Goal: Transaction & Acquisition: Purchase product/service

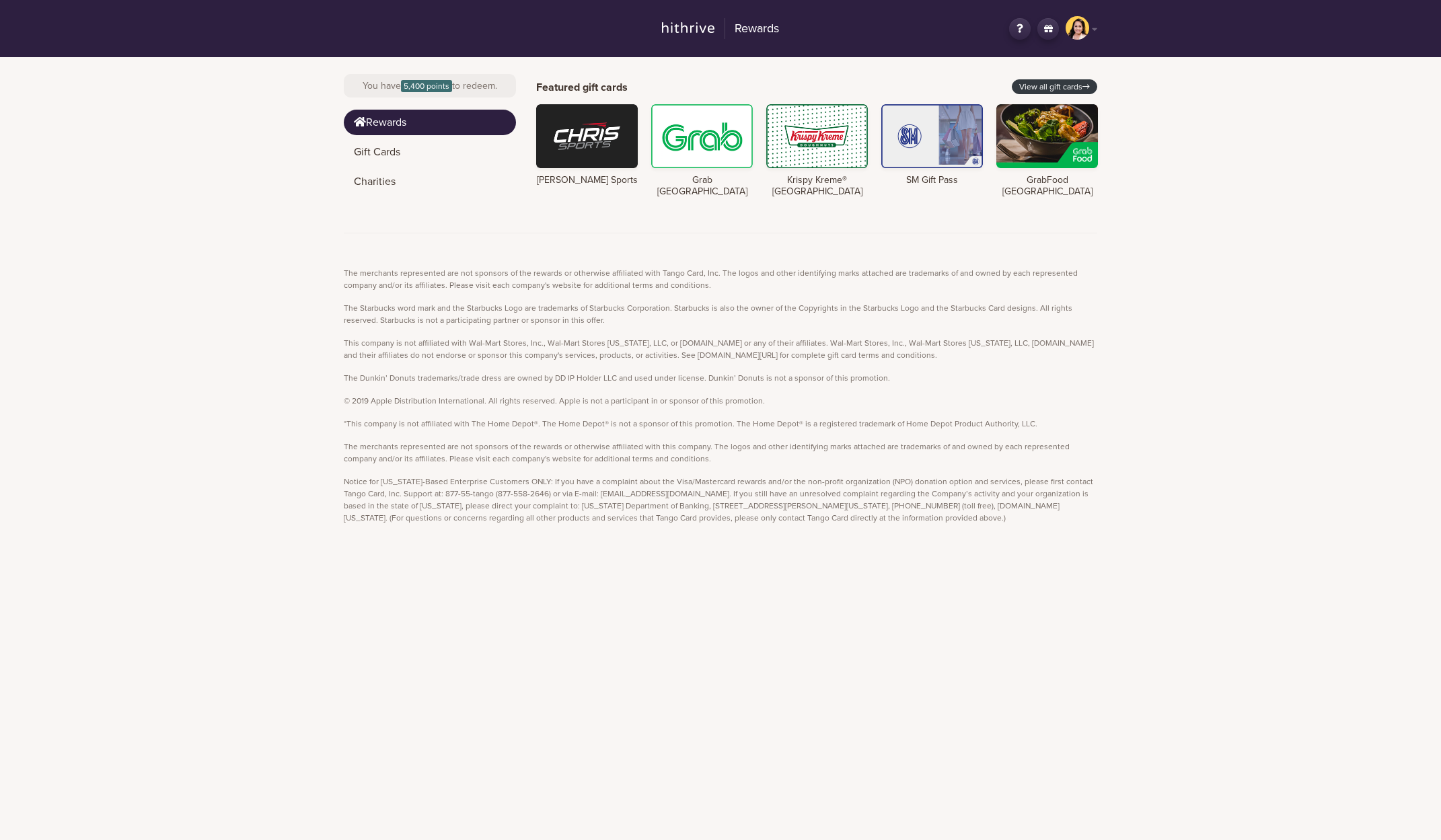
click at [1264, 190] on div "Rewards GN Hey, [PERSON_NAME] Logout Change country You have 5,400 points to re…" at bounding box center [720, 284] width 1441 height 568
click at [1064, 87] on link "View all gift cards" at bounding box center [1054, 87] width 86 height 14
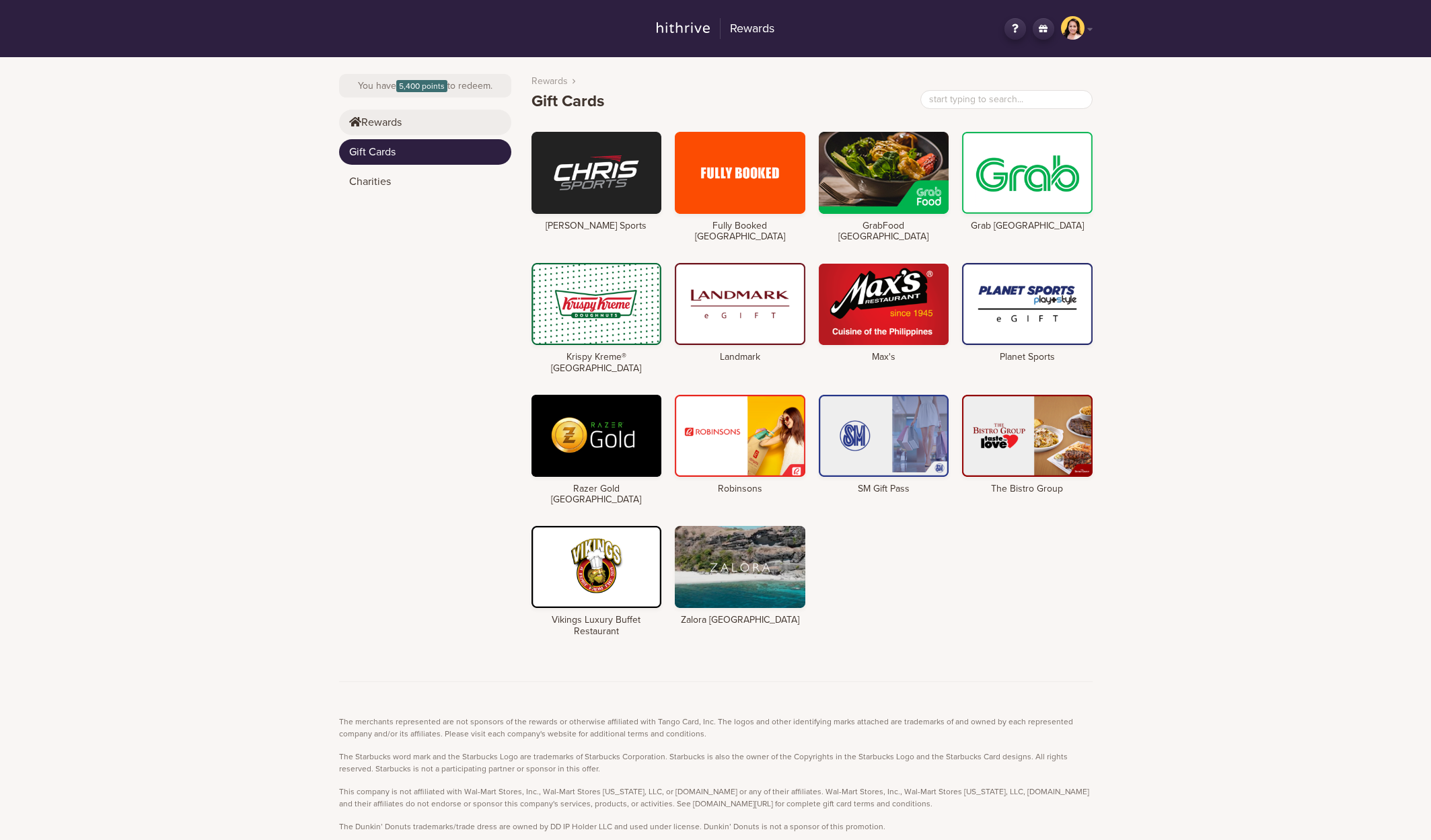
click at [403, 123] on link "Rewards" at bounding box center [425, 123] width 172 height 25
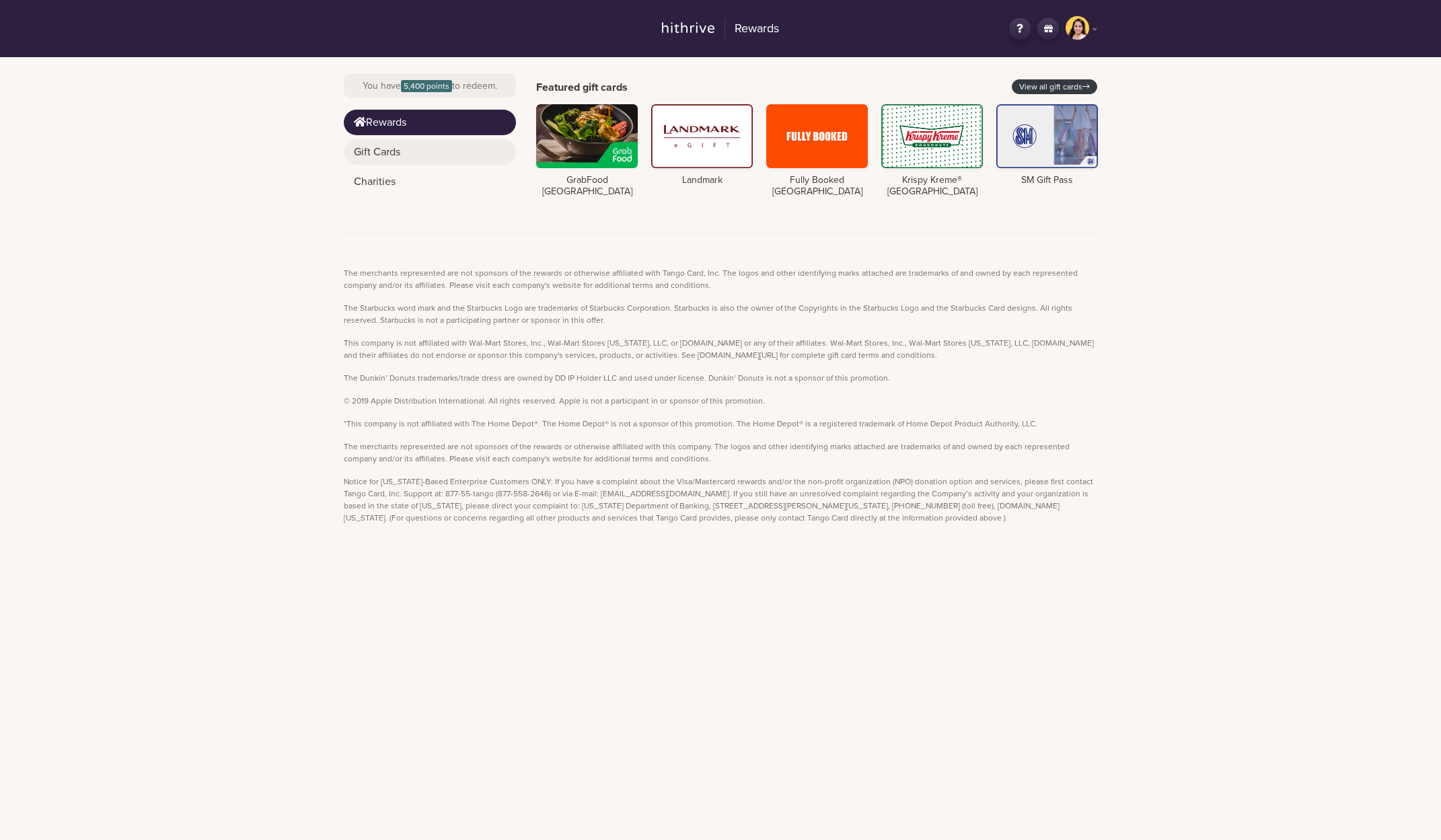
click at [384, 155] on link "Gift Cards" at bounding box center [430, 152] width 172 height 25
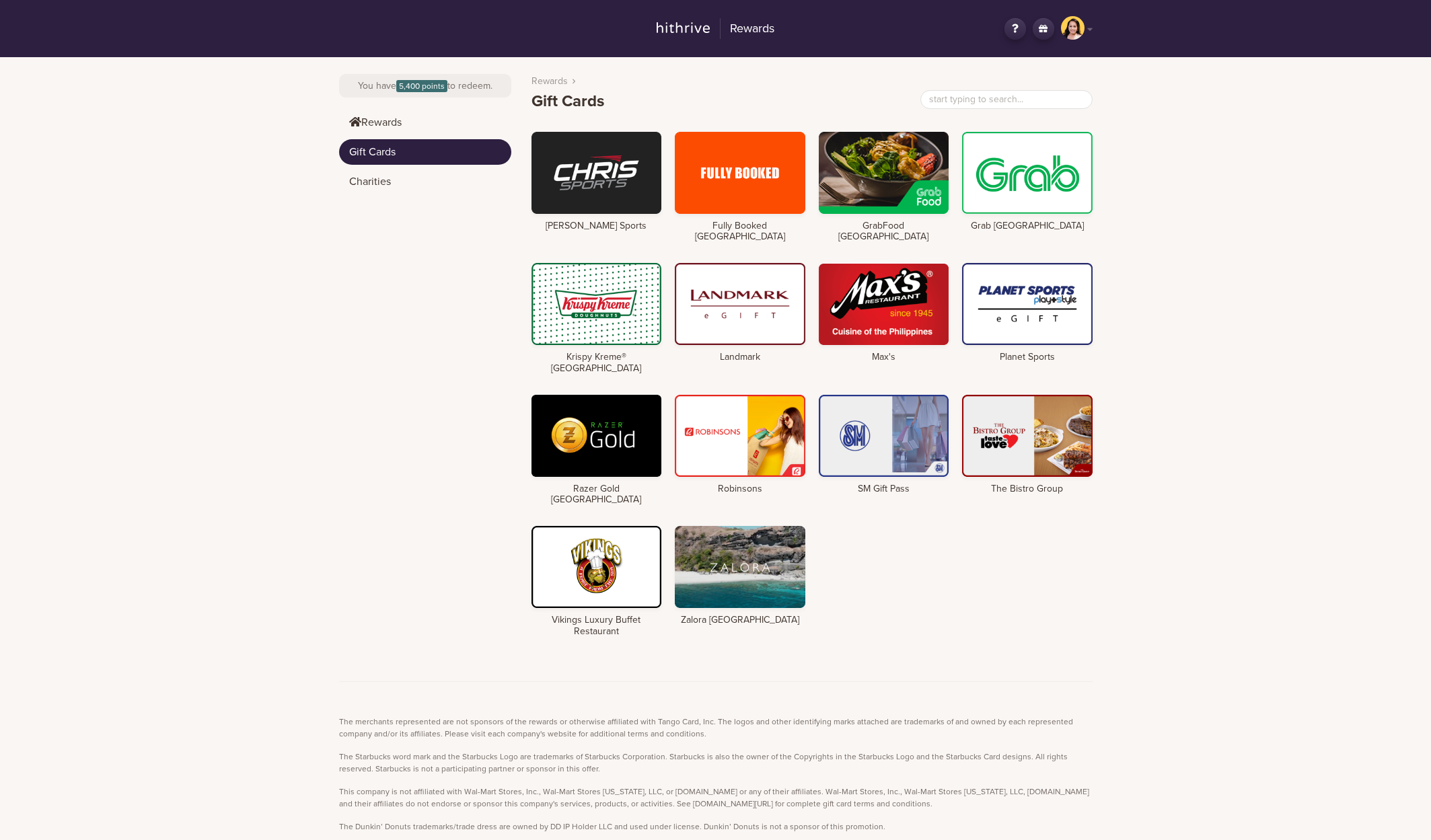
click at [1216, 255] on div "Rewards GN Hey, [PERSON_NAME] Logout Change country You have 5,400 points to re…" at bounding box center [716, 508] width 1431 height 1017
click at [1012, 180] on div at bounding box center [1027, 171] width 131 height 82
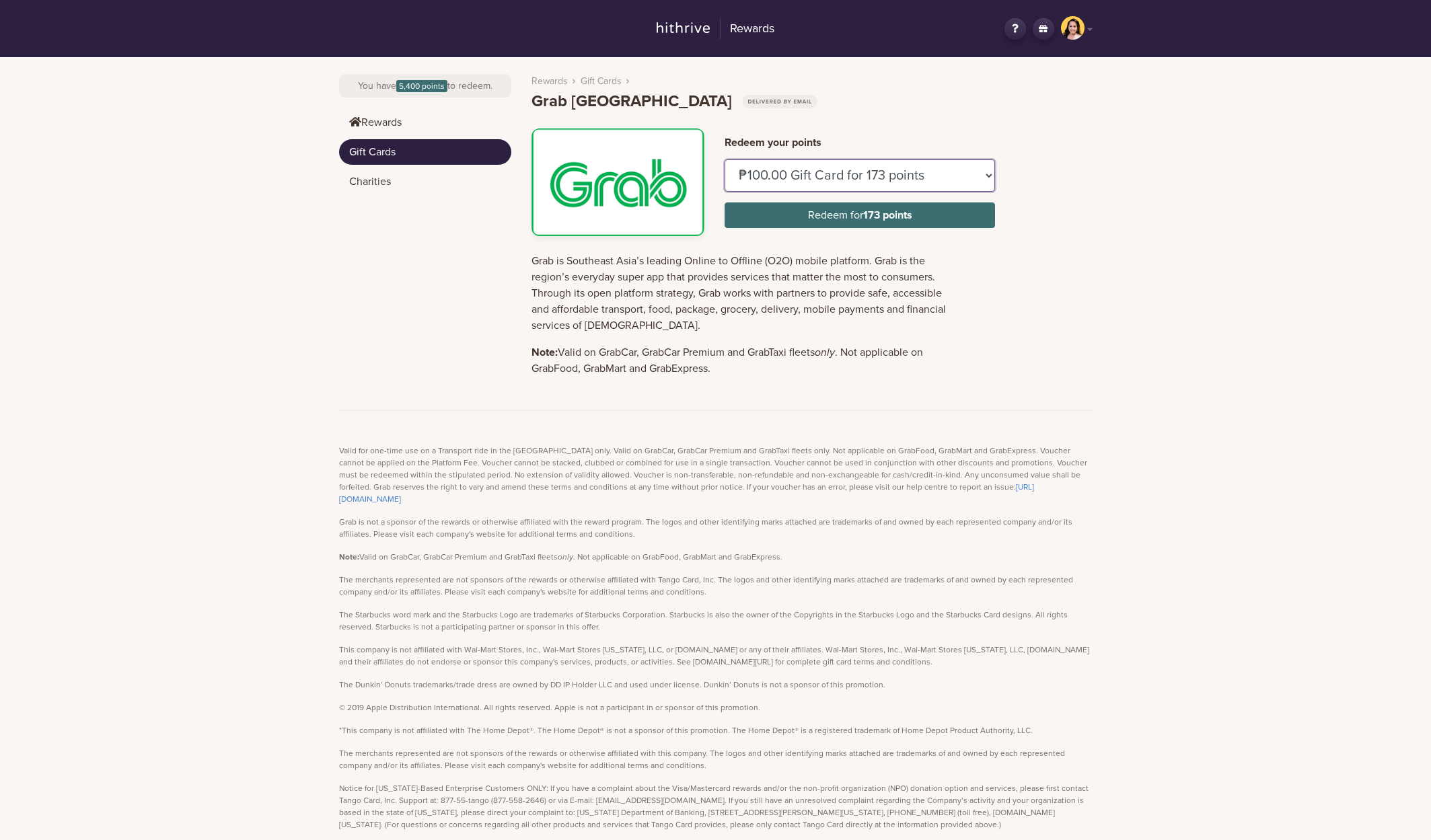
click at [883, 180] on select "₱100.00 Gift Card for 173 points ₱150.00 Gift Card for 259 points ₱200.00 Gift …" at bounding box center [860, 176] width 271 height 32
select select "U577232"
click at [725, 160] on select "₱100.00 Gift Card for 173 points ₱150.00 Gift Card for 259 points ₱200.00 Gift …" at bounding box center [860, 176] width 271 height 32
click at [1088, 231] on div "Redeem your points ₱100.00 Gift Card for 173 points ₱150.00 Gift Card for 259 p…" at bounding box center [812, 181] width 581 height 107
click at [988, 176] on select "₱100.00 Gift Card for 173 points ₱150.00 Gift Card for 259 points ₱200.00 Gift …" at bounding box center [860, 176] width 271 height 32
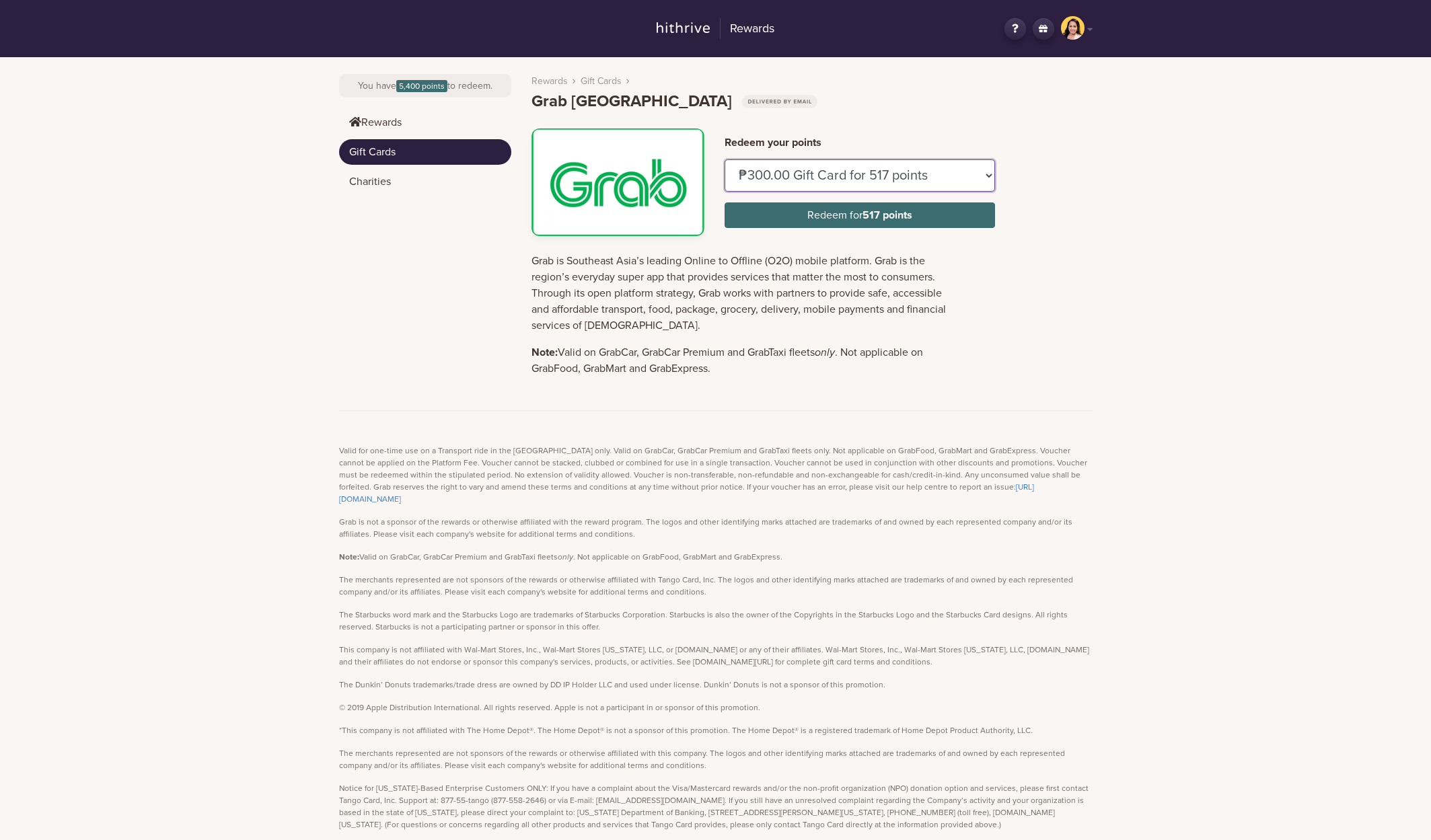
click at [978, 178] on select "₱100.00 Gift Card for 173 points ₱150.00 Gift Card for 259 points ₱200.00 Gift …" at bounding box center [860, 176] width 271 height 32
click at [392, 154] on link "Gift Cards" at bounding box center [425, 152] width 172 height 25
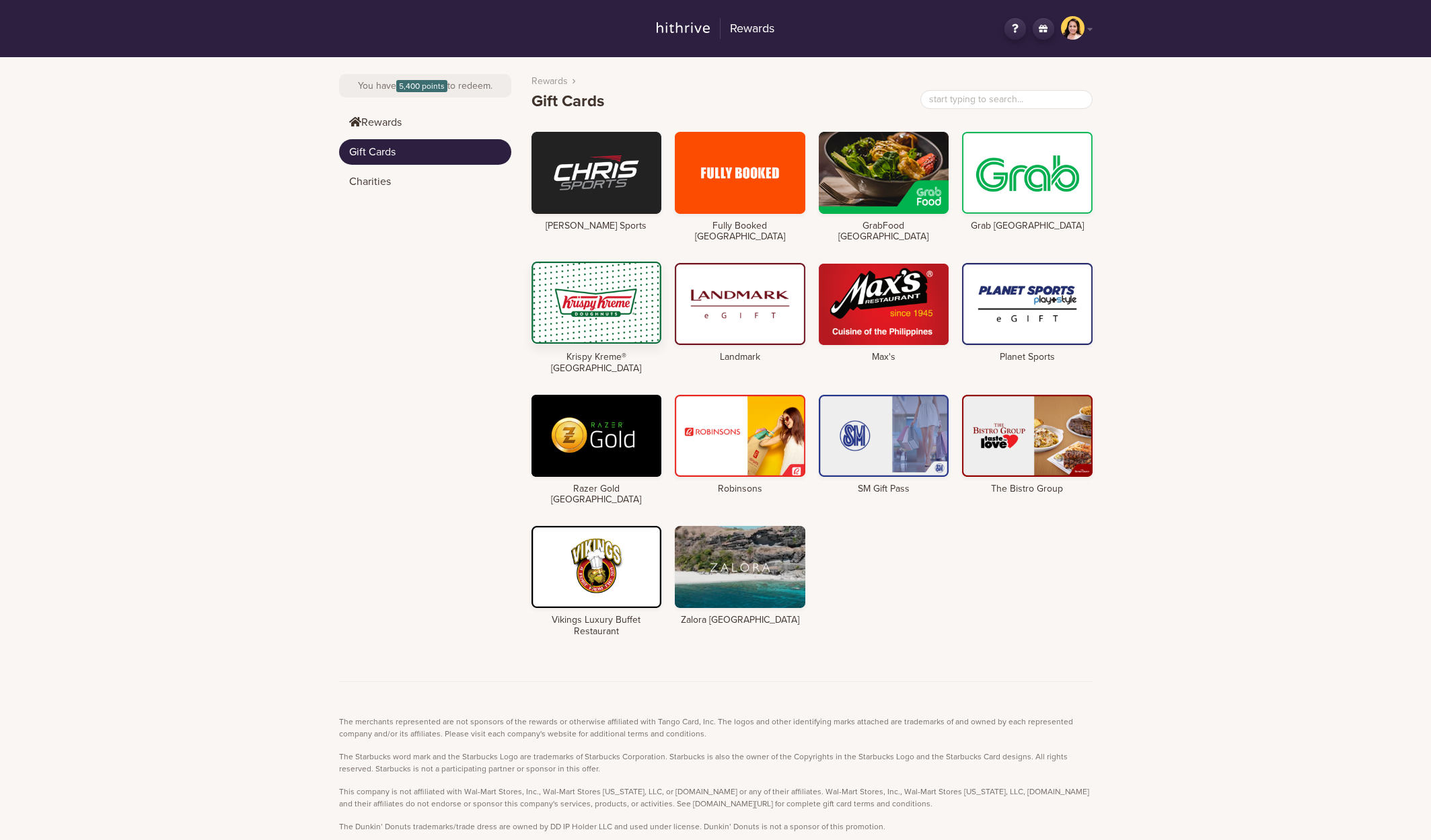
click at [608, 312] on div at bounding box center [596, 302] width 131 height 82
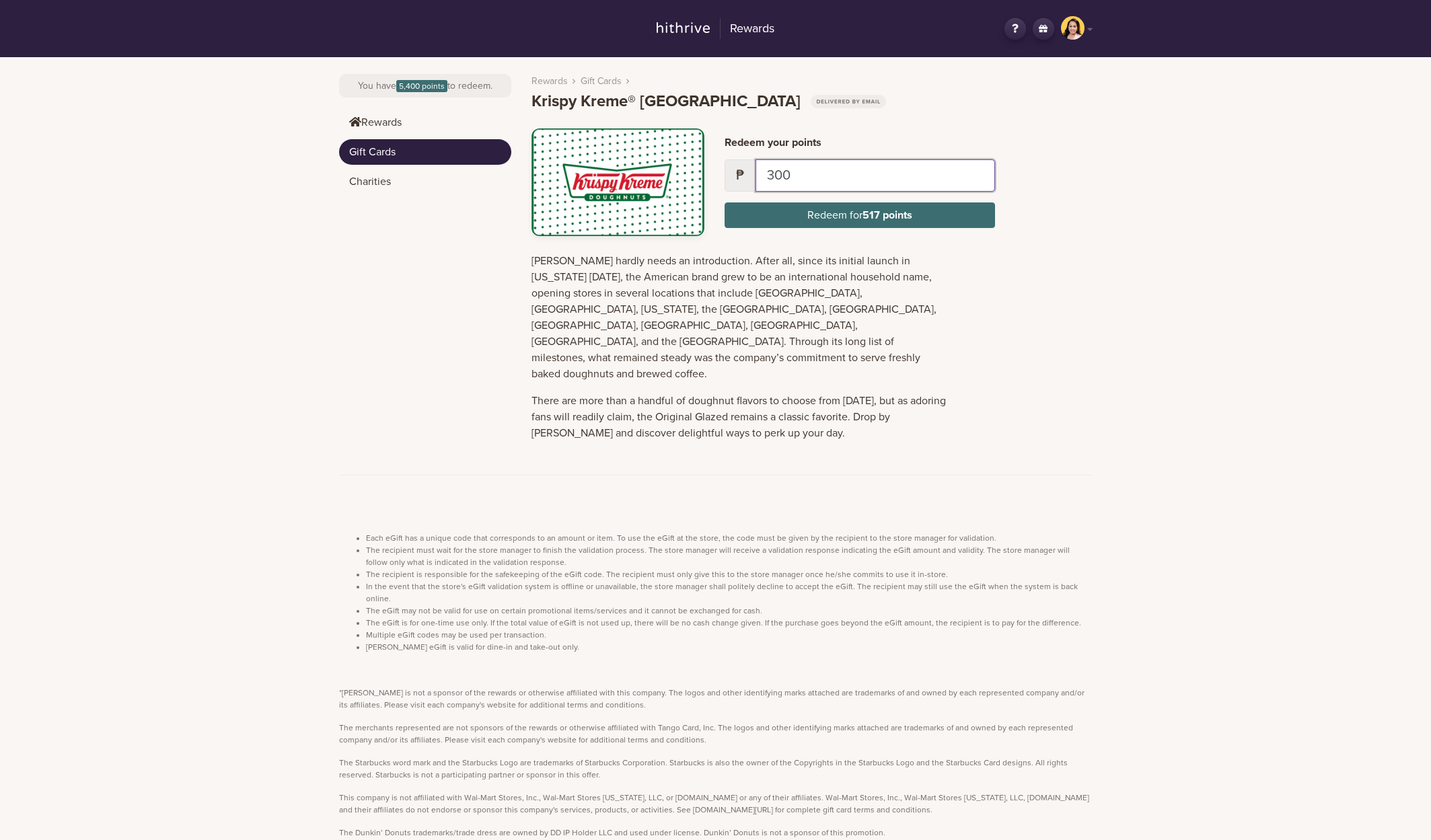
click at [844, 177] on input "300" at bounding box center [874, 176] width 239 height 32
click at [411, 148] on link "Gift Cards" at bounding box center [425, 152] width 172 height 25
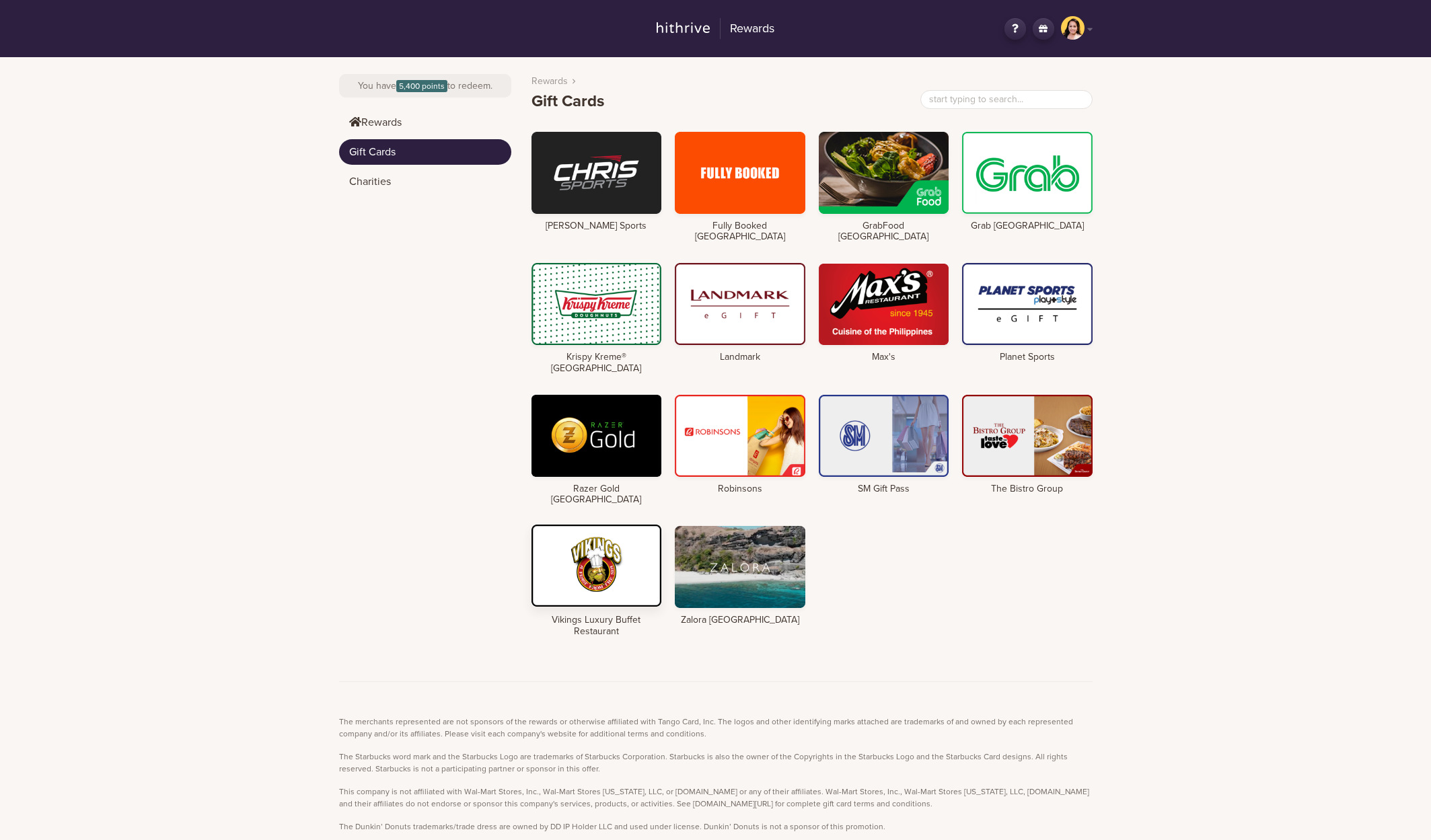
click at [564, 540] on div at bounding box center [596, 566] width 131 height 82
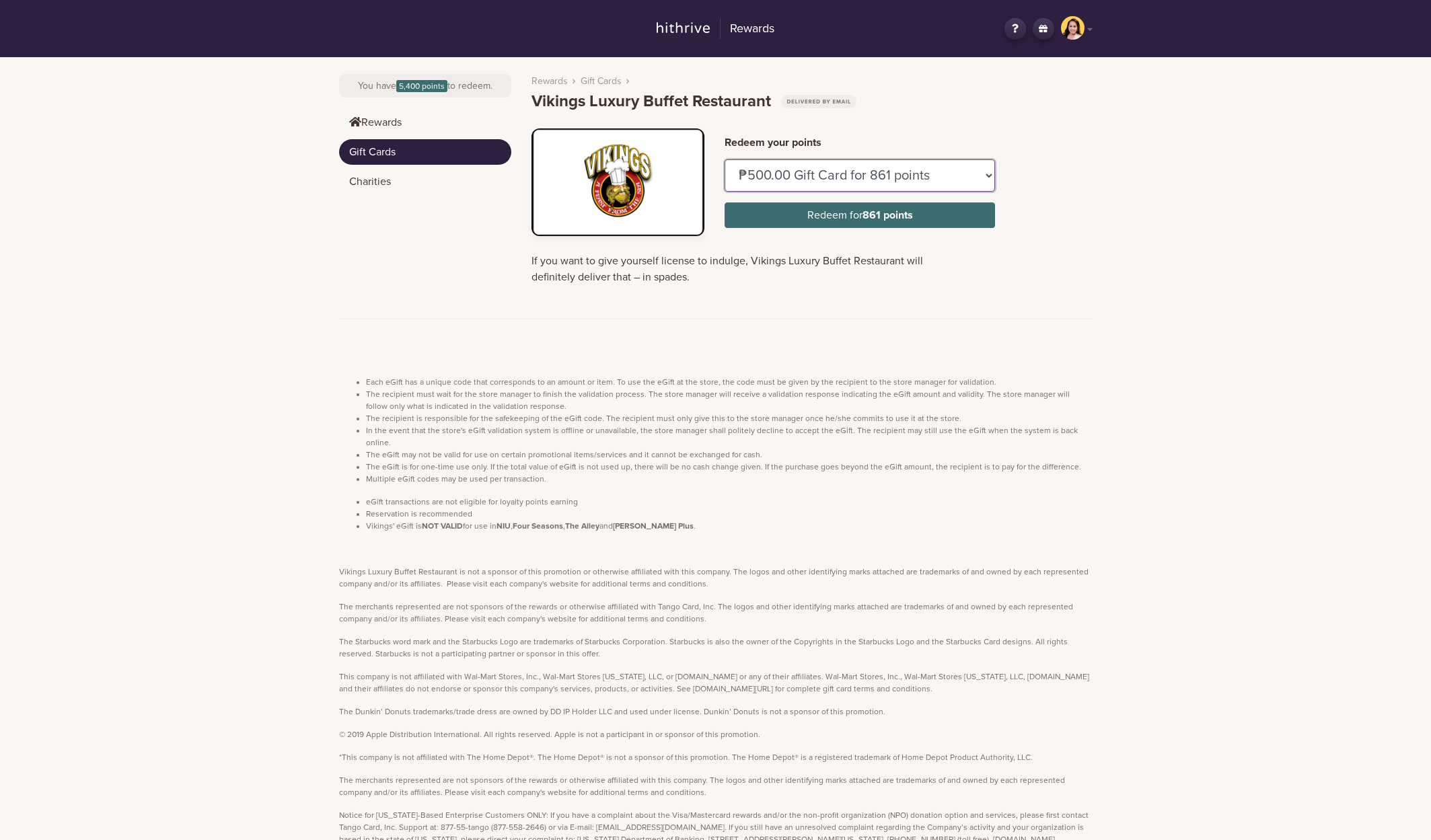
click at [869, 177] on select "₱500.00 Gift Card for 861 points" at bounding box center [860, 176] width 271 height 32
click at [986, 175] on select "₱500.00 Gift Card for 861 points" at bounding box center [860, 176] width 271 height 32
click at [991, 177] on select "₱500.00 Gift Card for 861 points" at bounding box center [860, 176] width 271 height 32
click at [411, 142] on link "Gift Cards" at bounding box center [425, 152] width 172 height 25
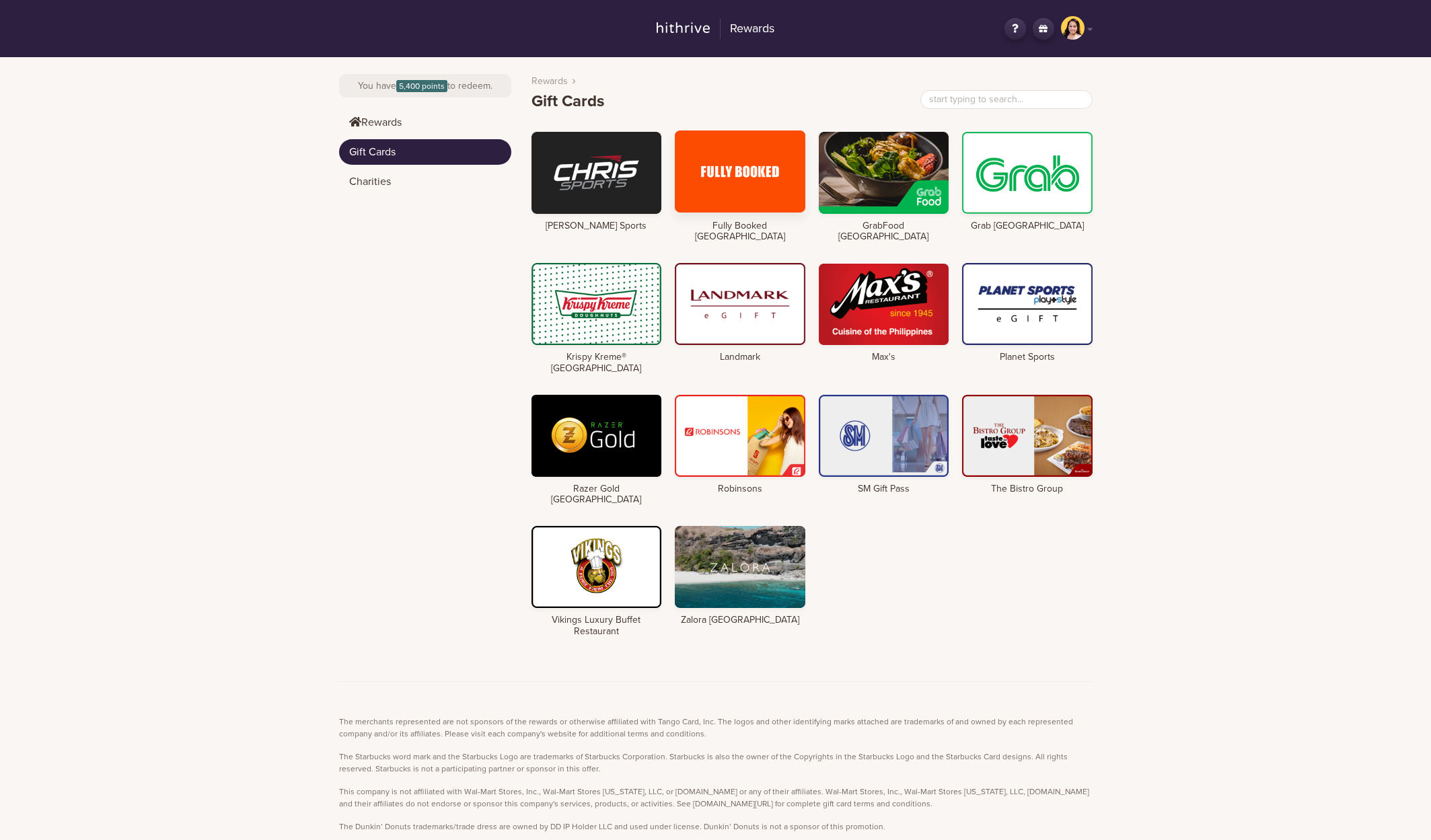
click at [739, 186] on div at bounding box center [740, 171] width 131 height 82
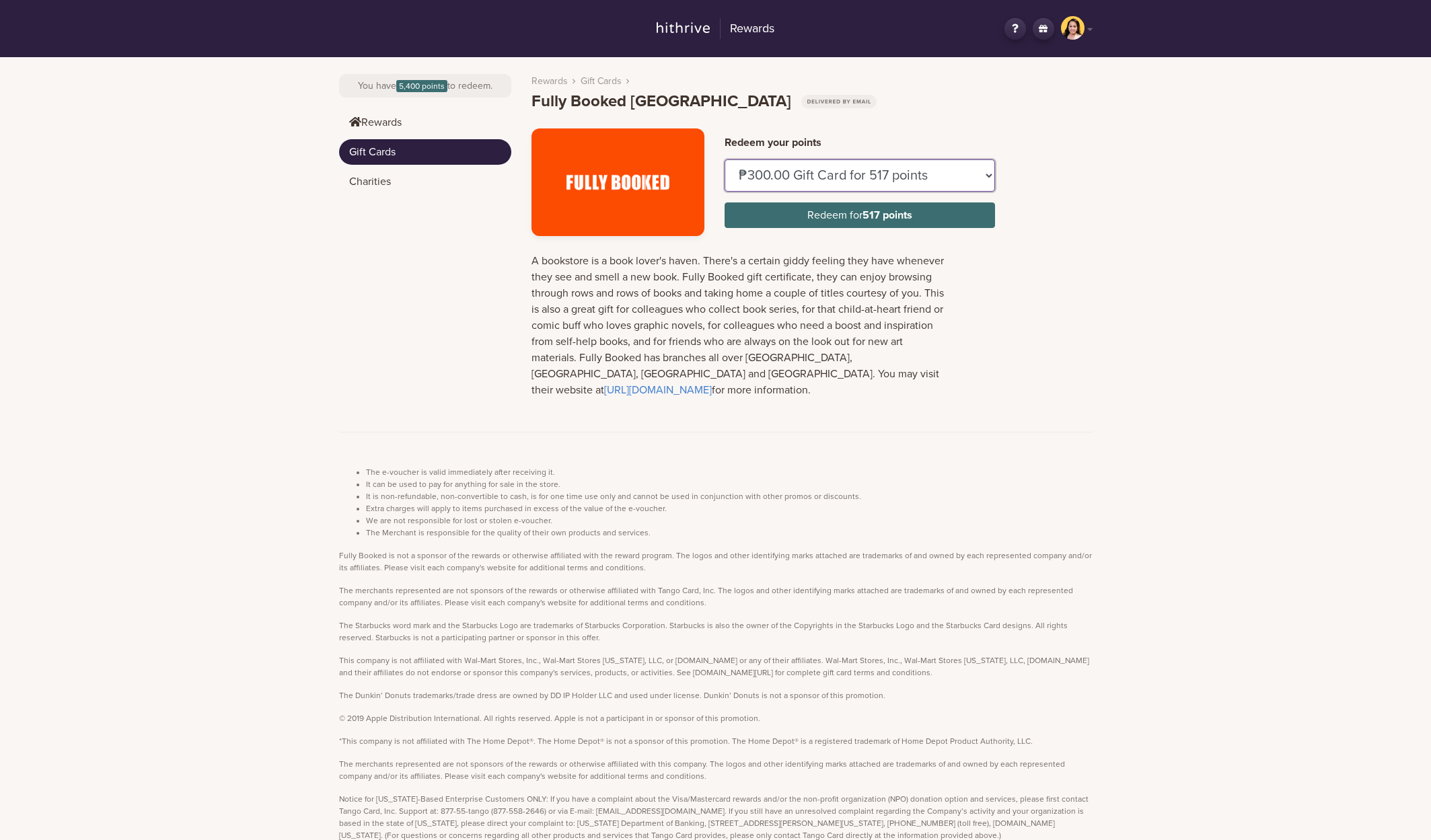
click at [883, 178] on select "₱300.00 Gift Card for 517 points ₱500.00 Gift Card for 861 points ₱1,000.00 Gif…" at bounding box center [860, 176] width 271 height 32
click at [421, 152] on link "Gift Cards" at bounding box center [425, 152] width 172 height 25
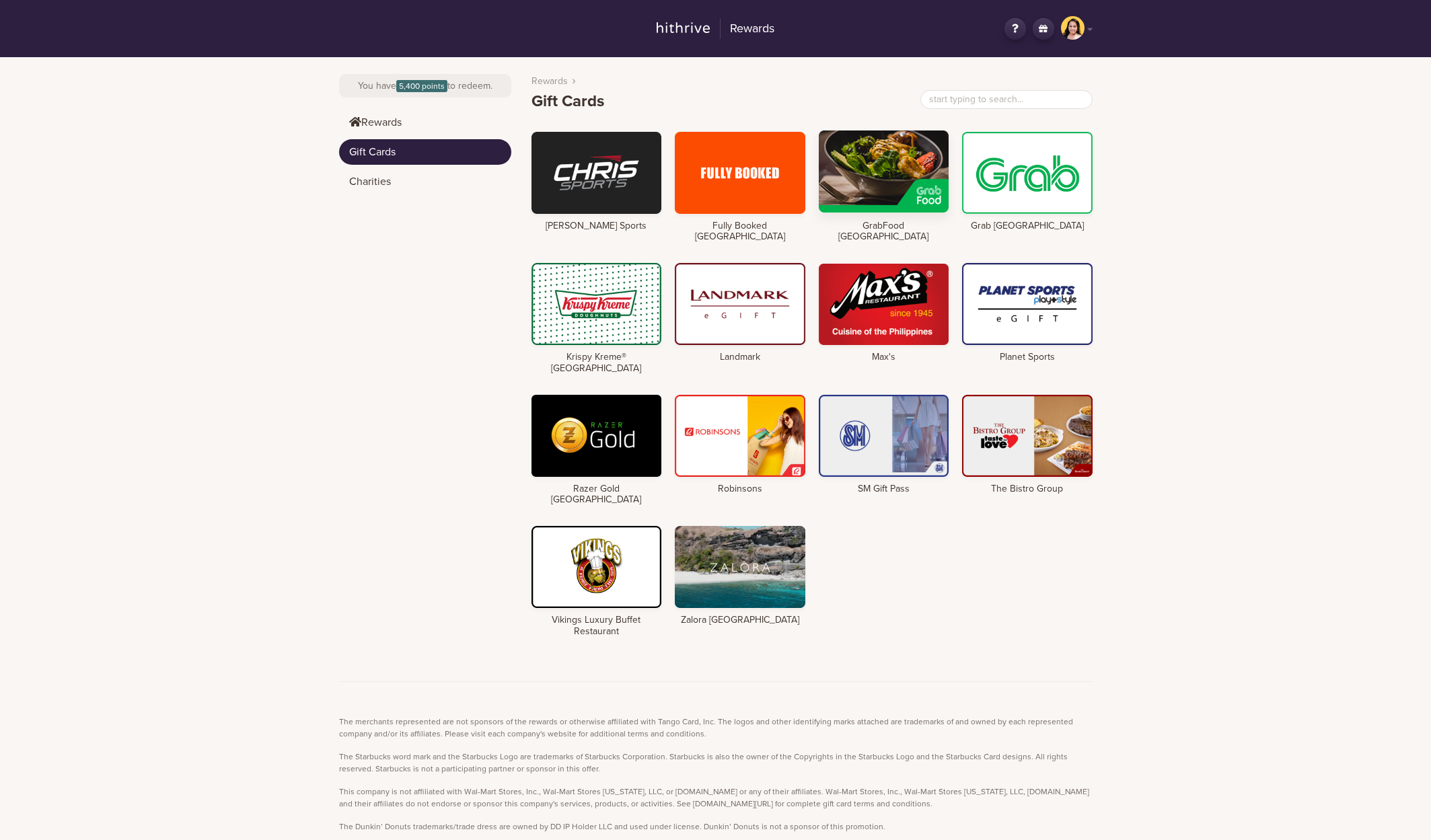
click at [895, 175] on div at bounding box center [883, 171] width 131 height 82
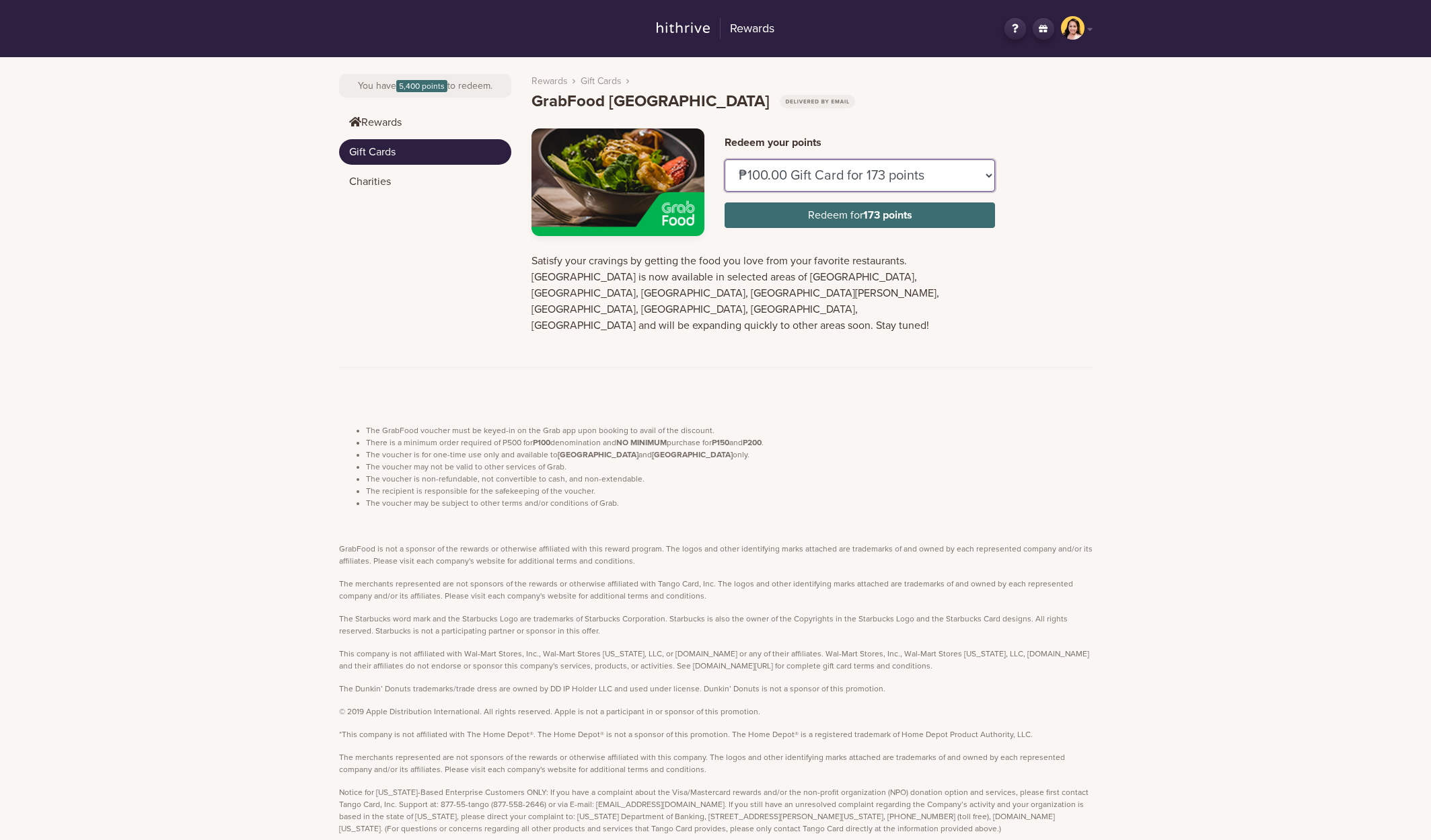
click at [986, 170] on select "₱100.00 Gift Card for 173 points ₱150.00 Gift Card for 259 points" at bounding box center [860, 176] width 271 height 32
click at [446, 155] on link "Gift Cards" at bounding box center [425, 152] width 172 height 25
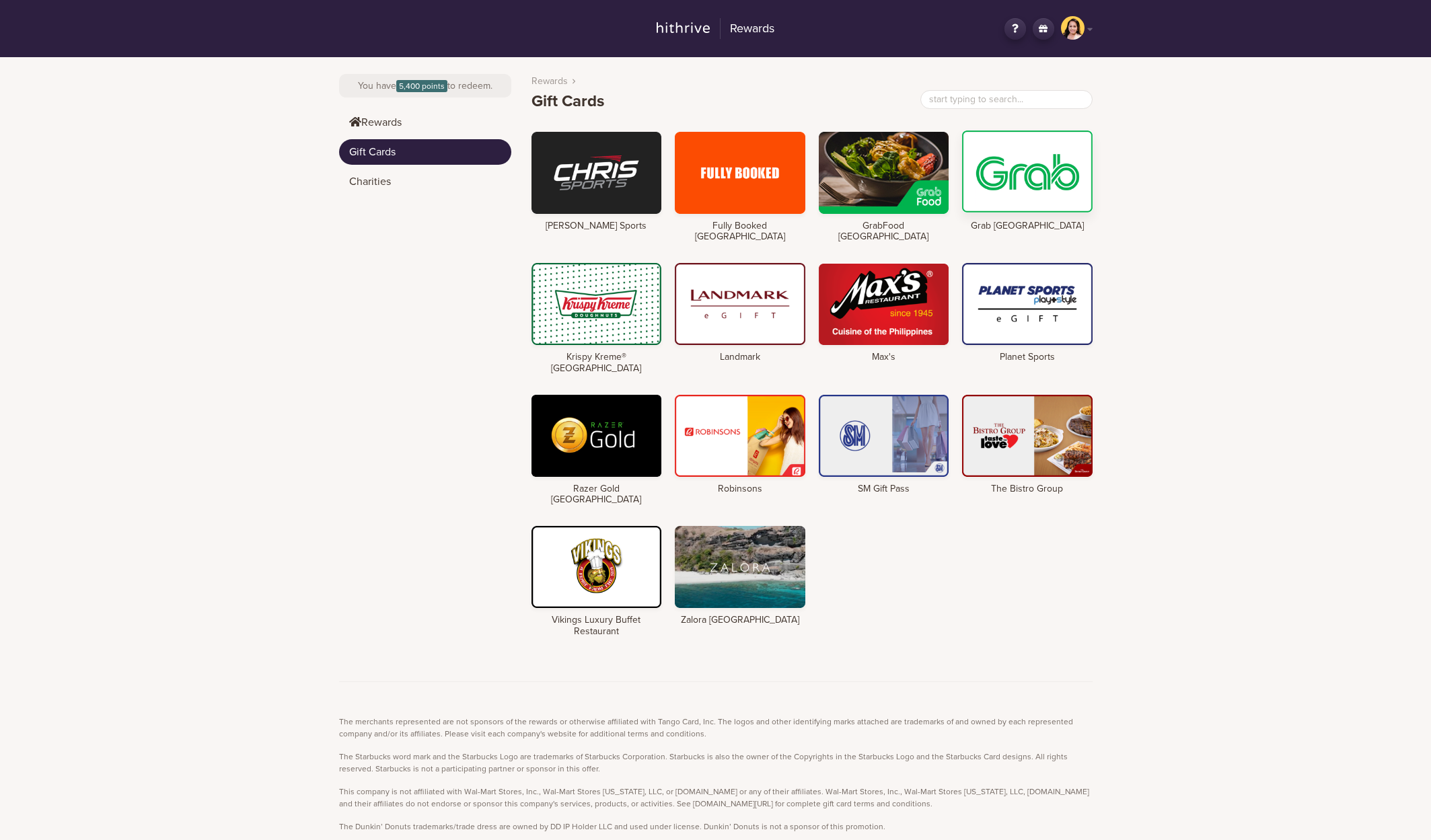
click at [1059, 162] on div at bounding box center [1027, 171] width 131 height 82
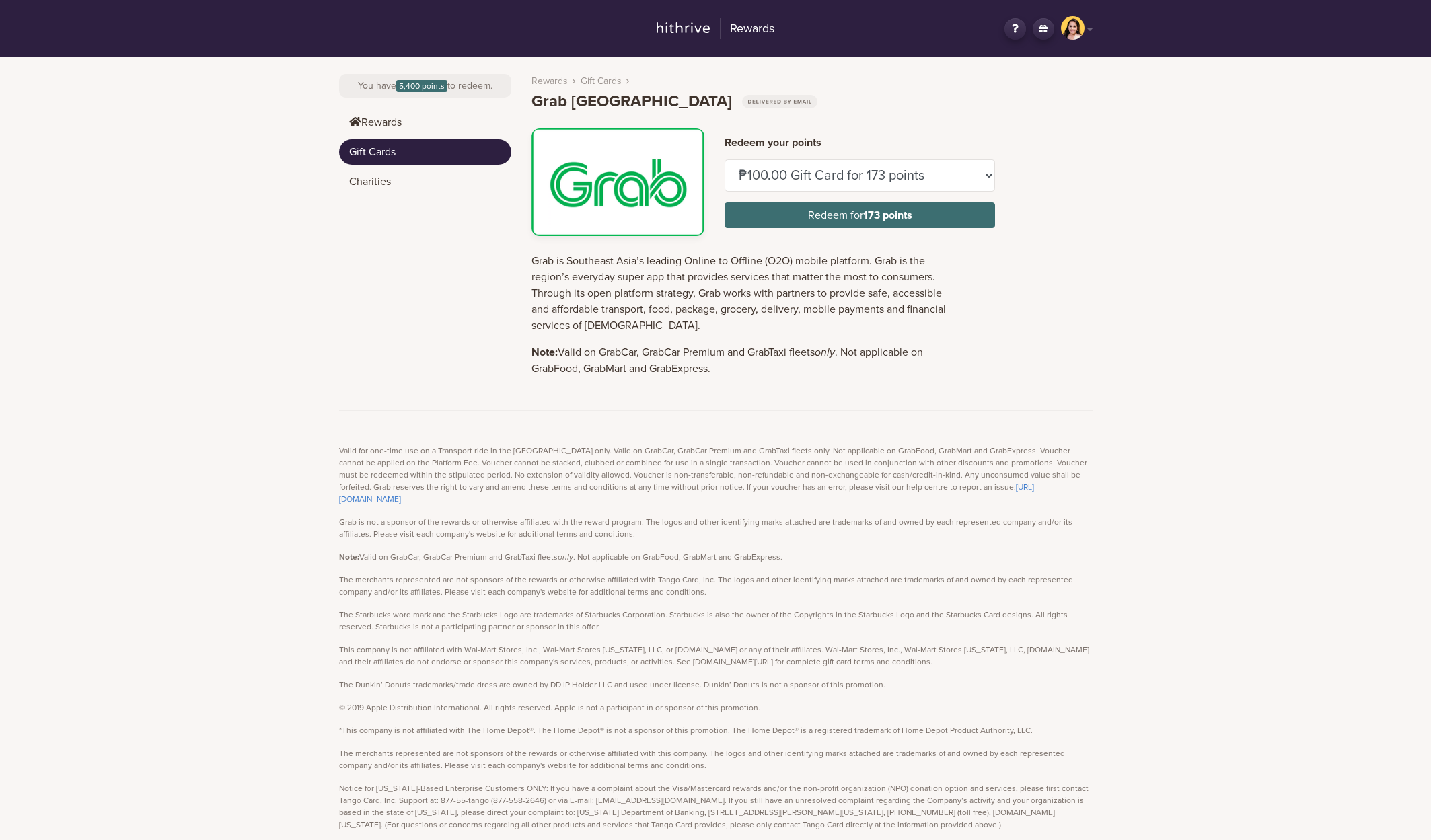
click at [403, 150] on link "Gift Cards" at bounding box center [425, 152] width 172 height 25
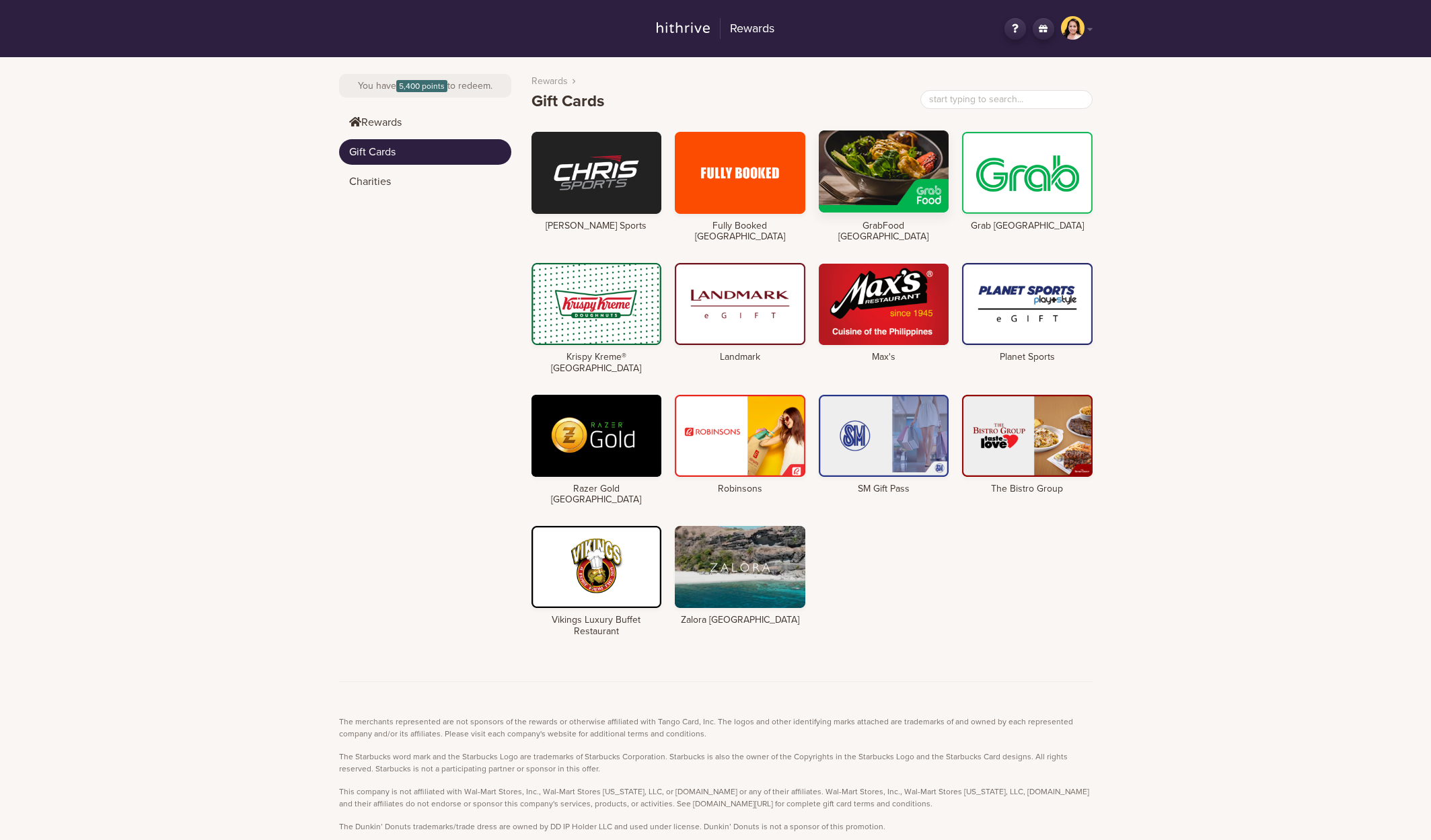
click at [877, 175] on div at bounding box center [883, 171] width 131 height 82
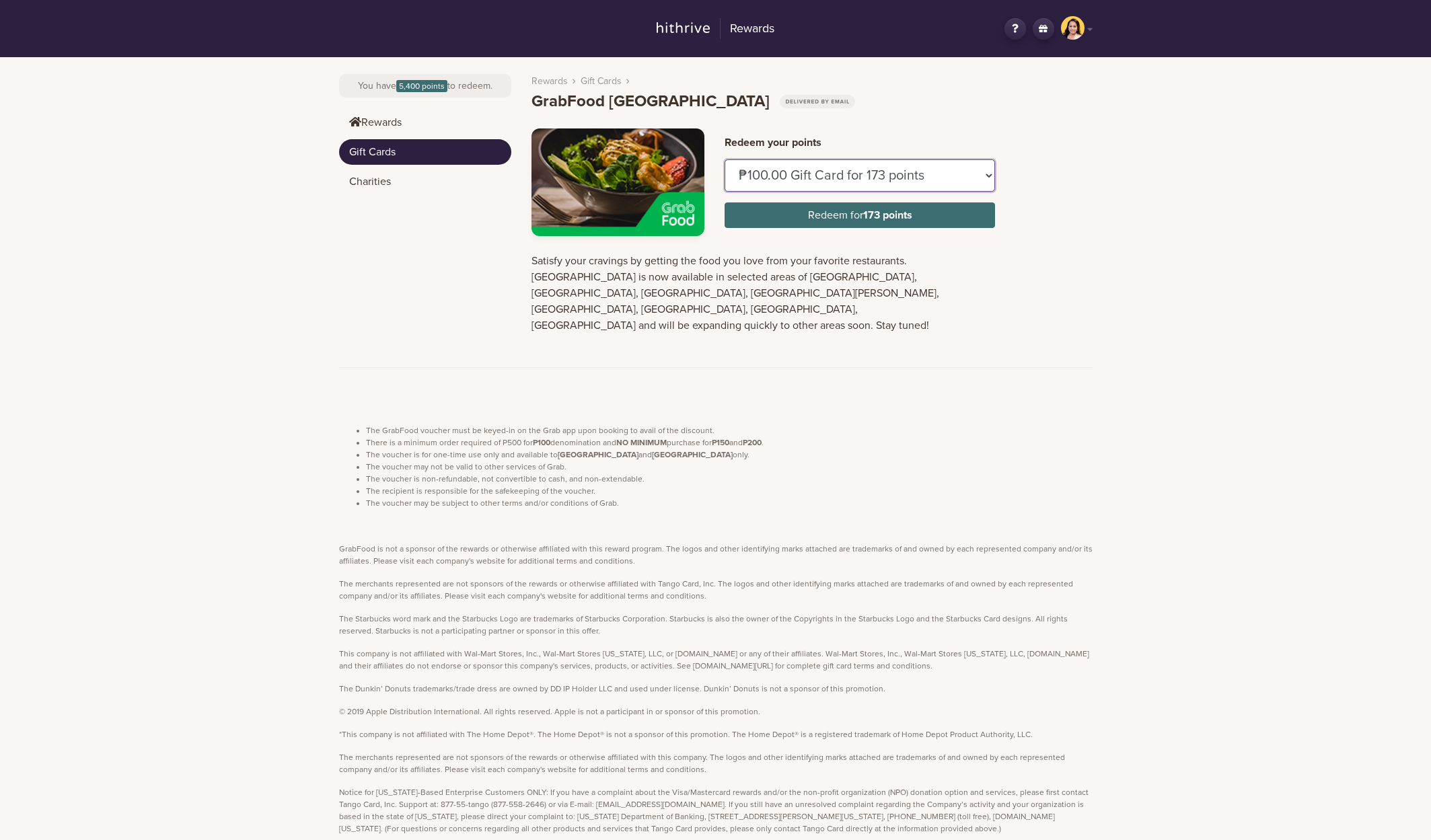
click at [984, 179] on select "₱100.00 Gift Card for 173 points ₱150.00 Gift Card for 259 points" at bounding box center [860, 176] width 271 height 32
select select "U884437"
click at [725, 160] on select "₱100.00 Gift Card for 173 points ₱150.00 Gift Card for 259 points" at bounding box center [860, 176] width 271 height 32
click at [1112, 191] on div "Rewards GN Hey, [PERSON_NAME] Logout Change country You have 5,400 points to re…" at bounding box center [716, 439] width 1431 height 879
click at [426, 131] on link "Rewards" at bounding box center [425, 123] width 172 height 25
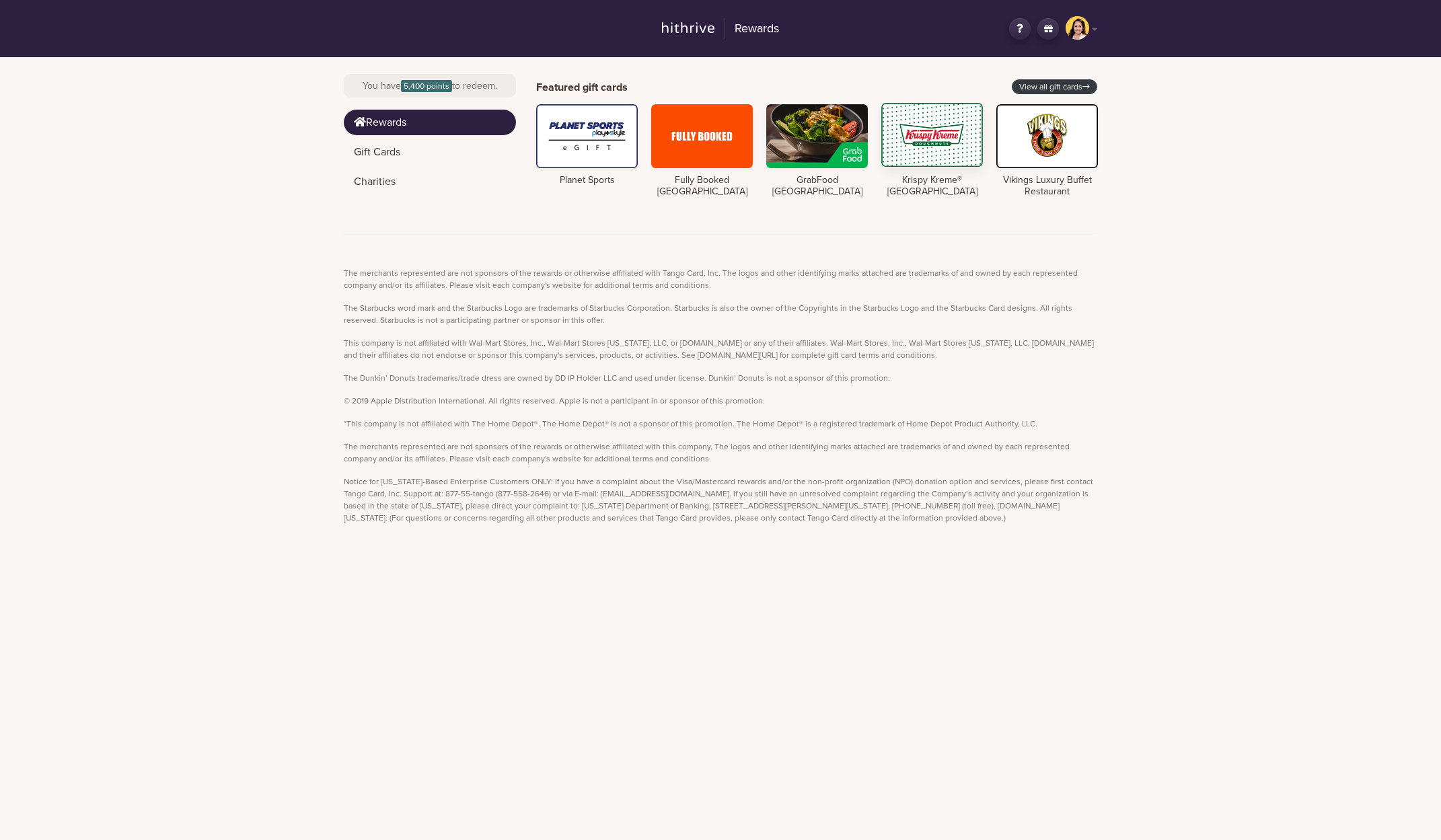
click at [895, 134] on div at bounding box center [932, 134] width 102 height 64
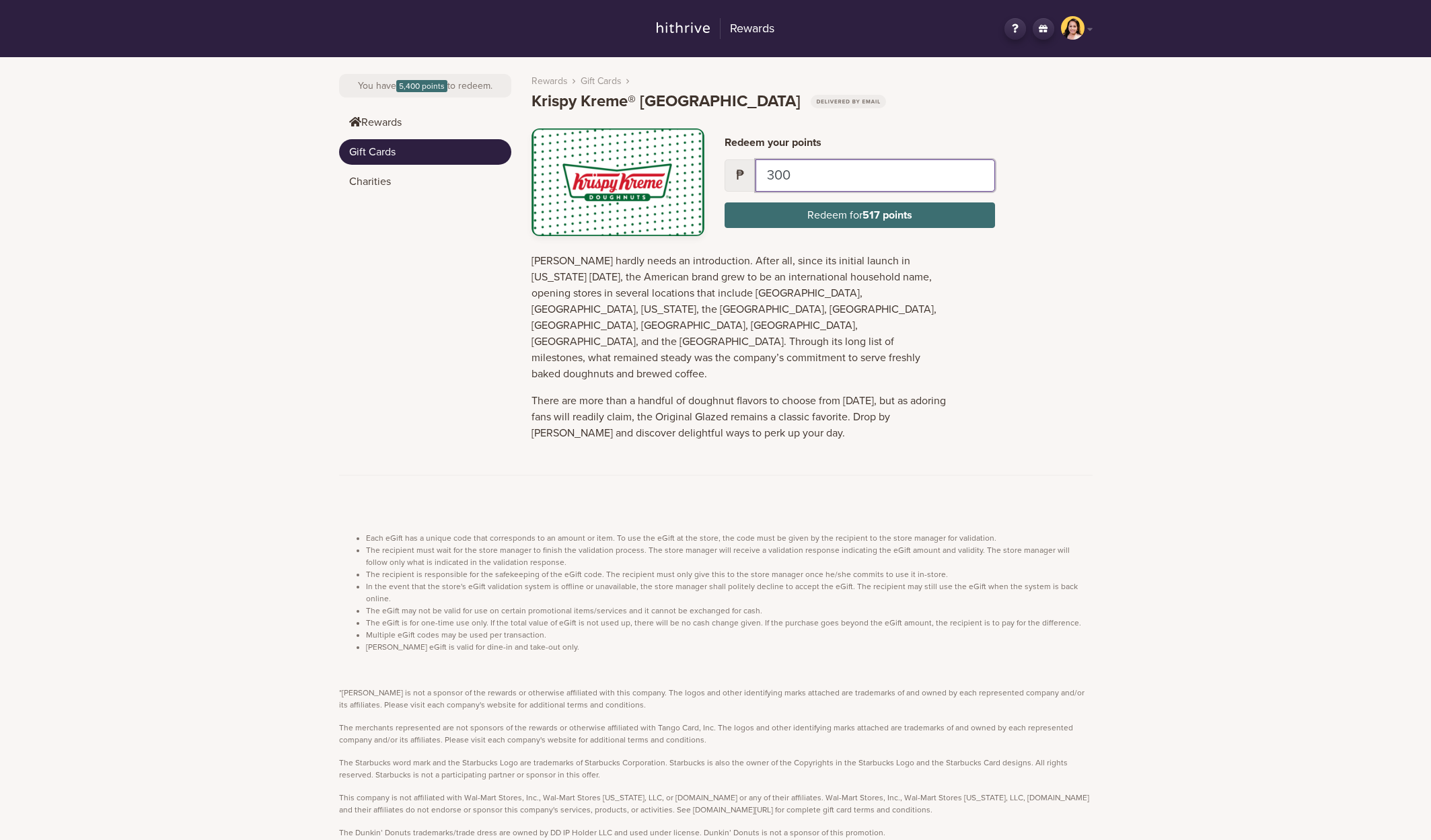
click at [810, 168] on input "300" at bounding box center [874, 176] width 239 height 32
type input "500"
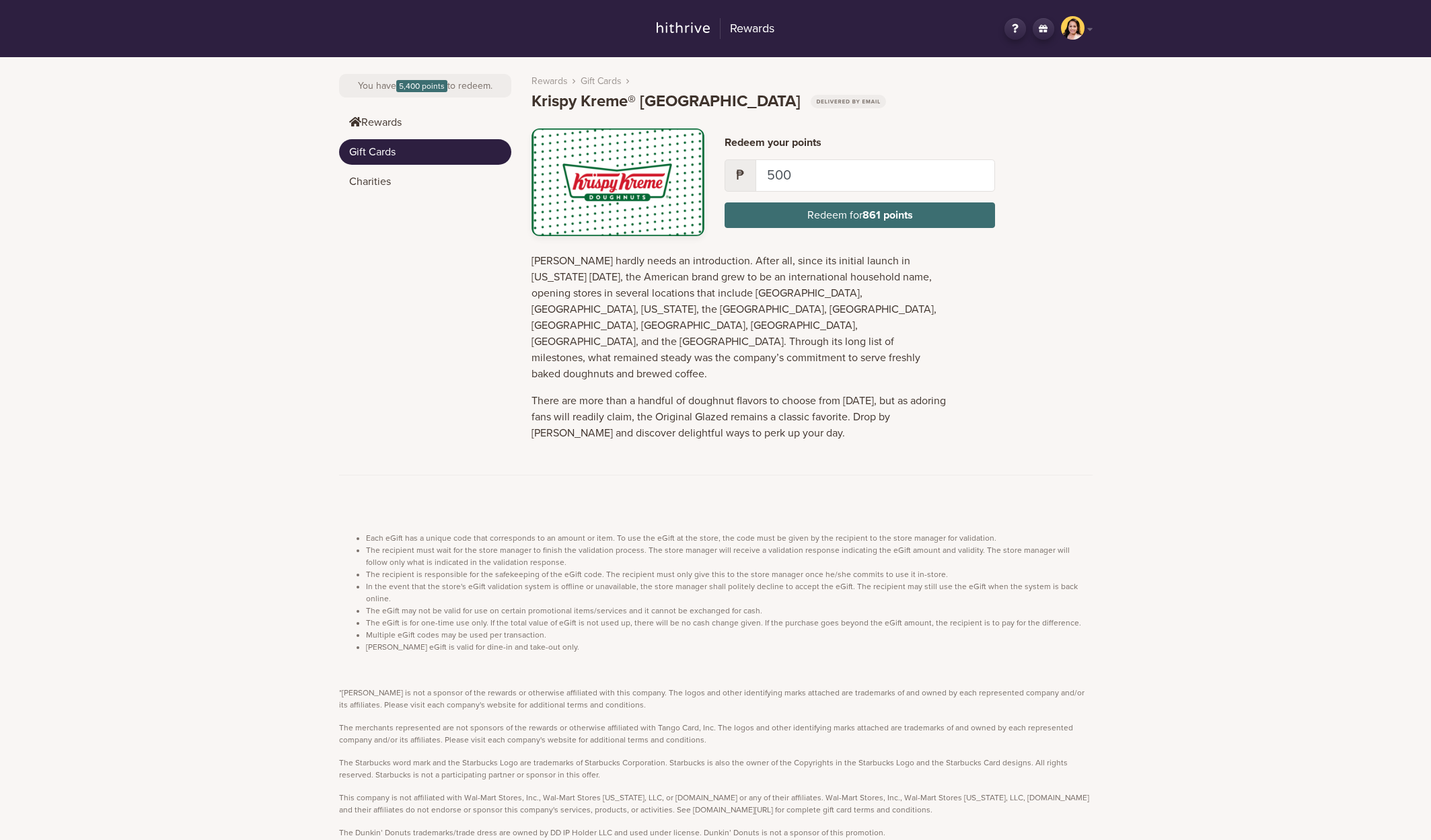
click at [1162, 224] on div "Rewards GN Hey, [PERSON_NAME] Logout Change country You have 5,400 points to re…" at bounding box center [716, 512] width 1431 height 1023
click at [390, 125] on link "Rewards" at bounding box center [425, 123] width 172 height 25
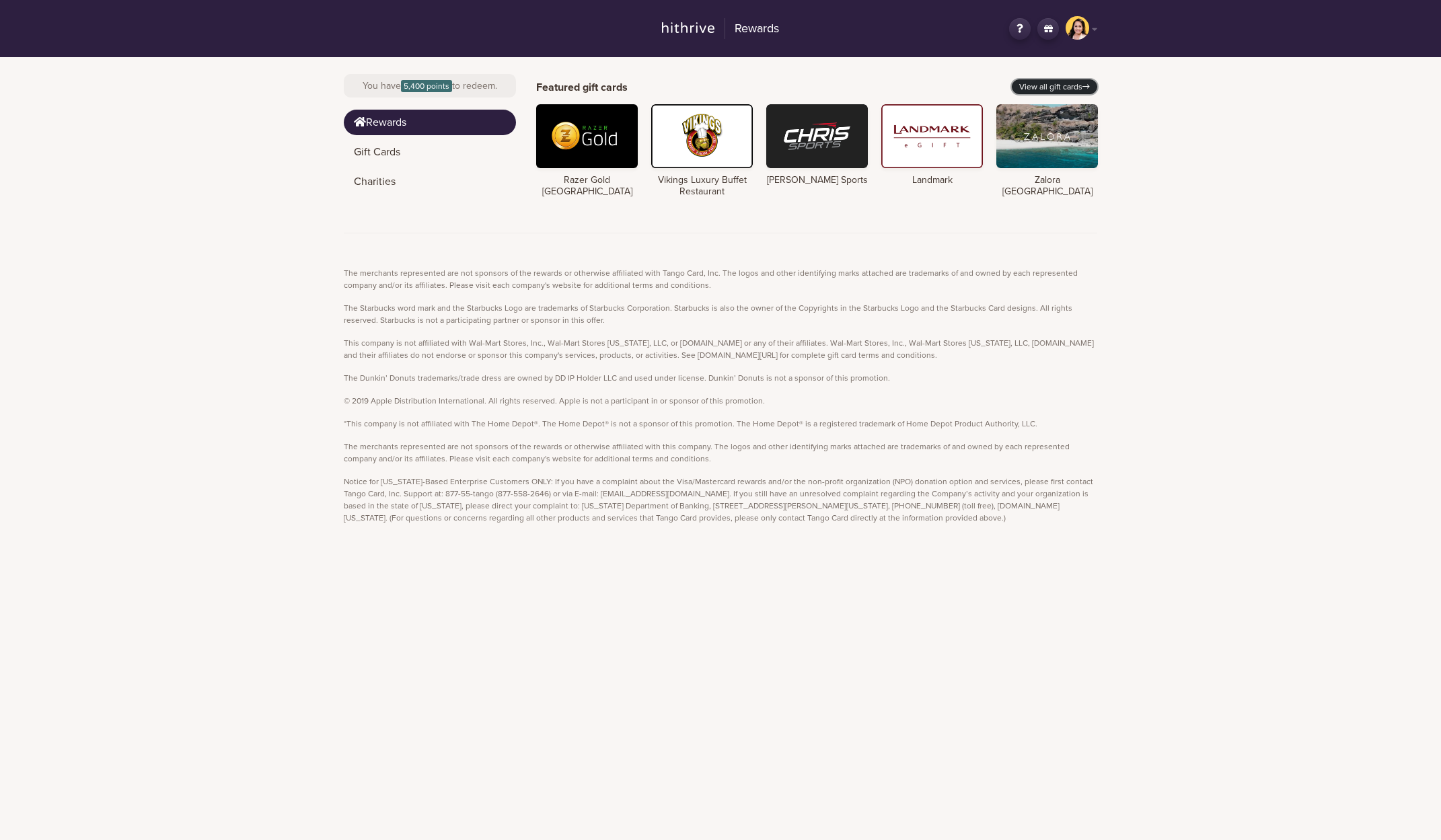
click at [1079, 90] on link "View all gift cards" at bounding box center [1054, 87] width 86 height 14
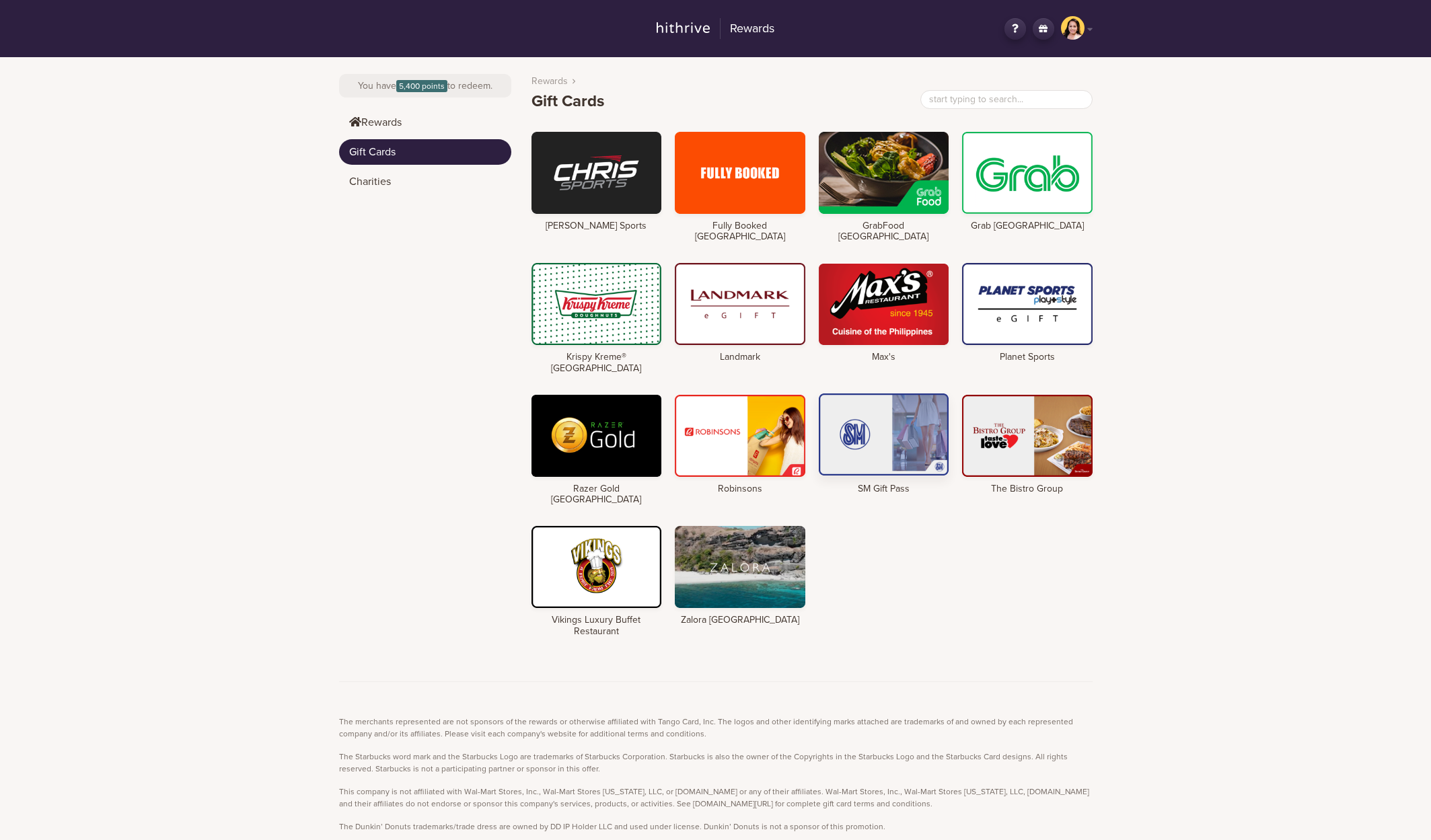
click at [882, 401] on div at bounding box center [883, 434] width 131 height 82
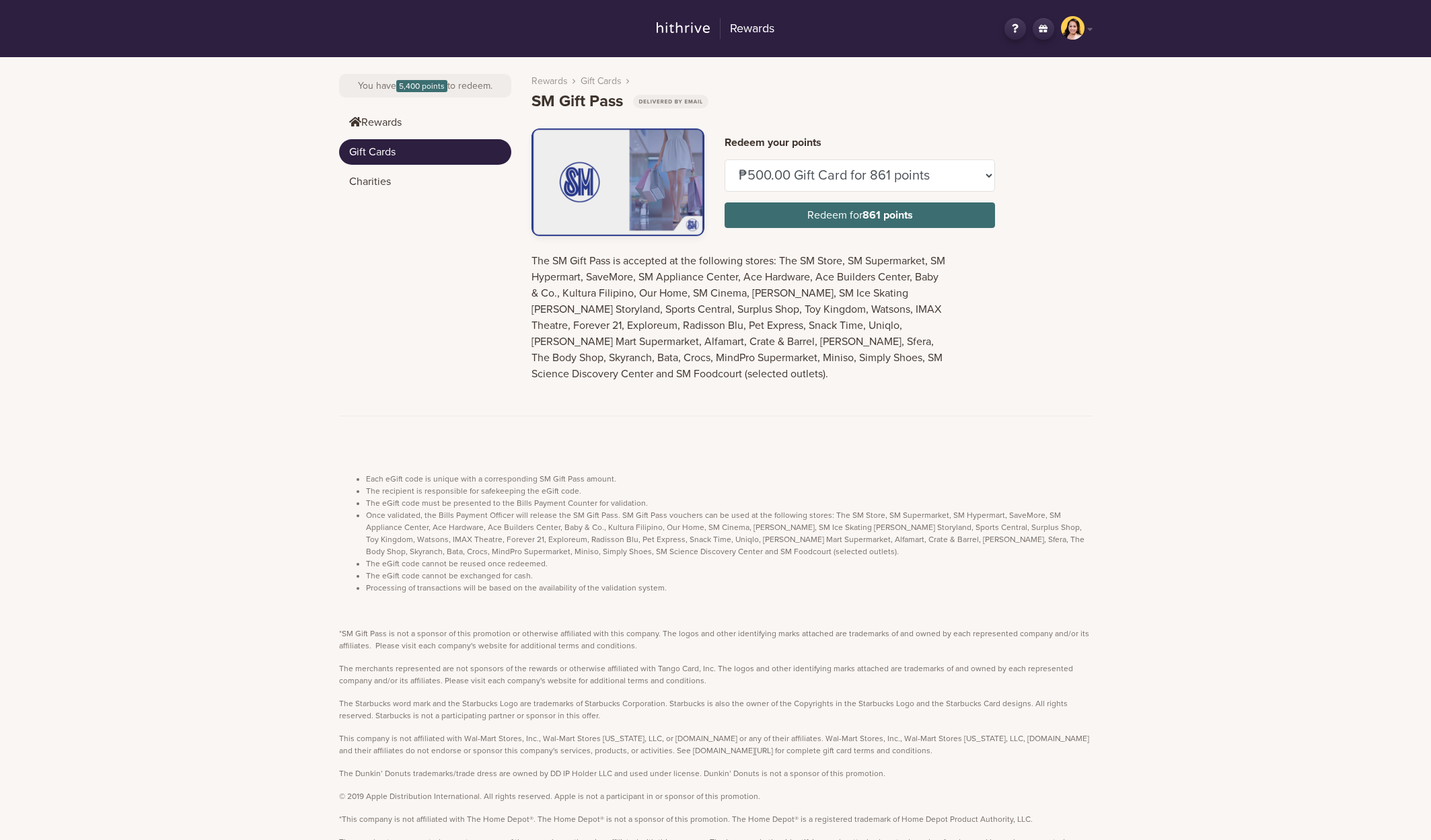
click at [963, 379] on div "The SM Gift Pass is accepted at the following stores: The SM Store, SM Supermar…" at bounding box center [812, 322] width 581 height 140
click at [991, 174] on select "₱500.00 Gift Card for 861 points ₱1,000.00 Gift Card for 1,721 points ₱3,000.00…" at bounding box center [860, 176] width 271 height 32
select select "U968127"
click at [725, 160] on select "₱500.00 Gift Card for 861 points ₱1,000.00 Gift Card for 1,721 points ₱3,000.00…" at bounding box center [860, 176] width 271 height 32
click at [1091, 207] on div "Redeem your points ₱500.00 Gift Card for 861 points ₱1,000.00 Gift Card for 1,7…" at bounding box center [812, 181] width 581 height 107
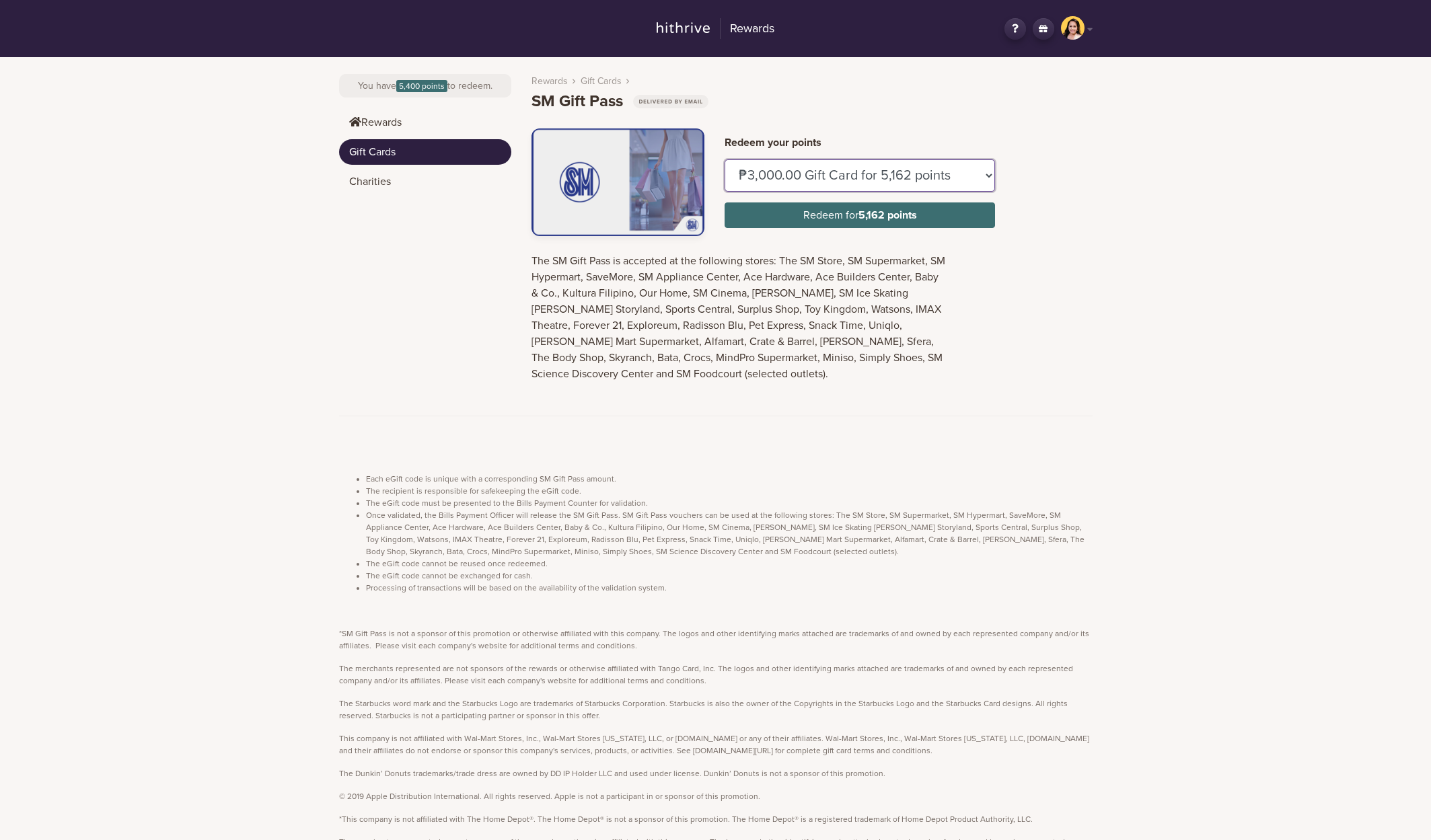
click at [989, 170] on select "₱500.00 Gift Card for 861 points ₱1,000.00 Gift Card for 1,721 points ₱3,000.00…" at bounding box center [860, 176] width 271 height 32
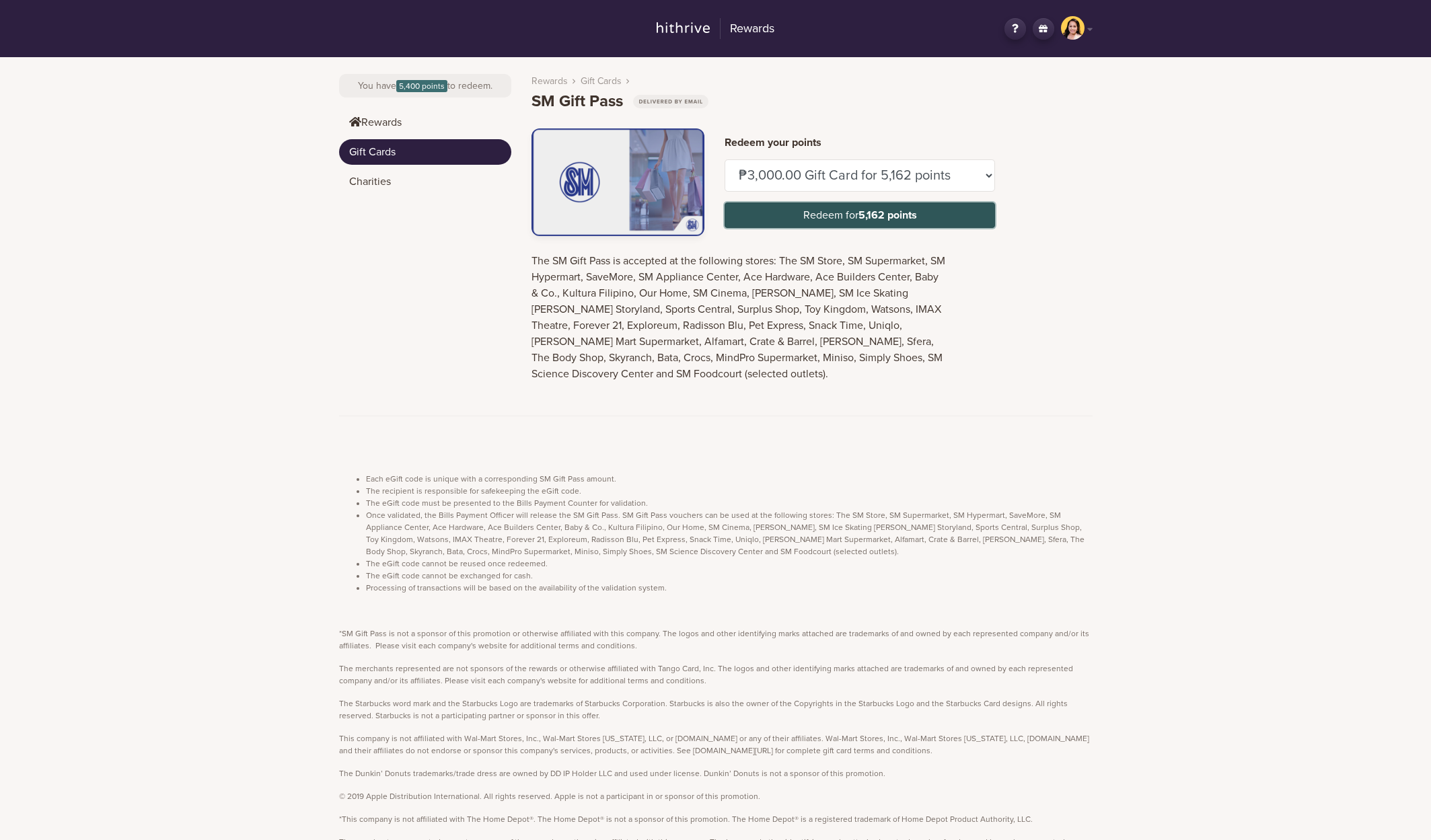
click at [917, 208] on button "Redeem for 5,162 points" at bounding box center [860, 215] width 271 height 25
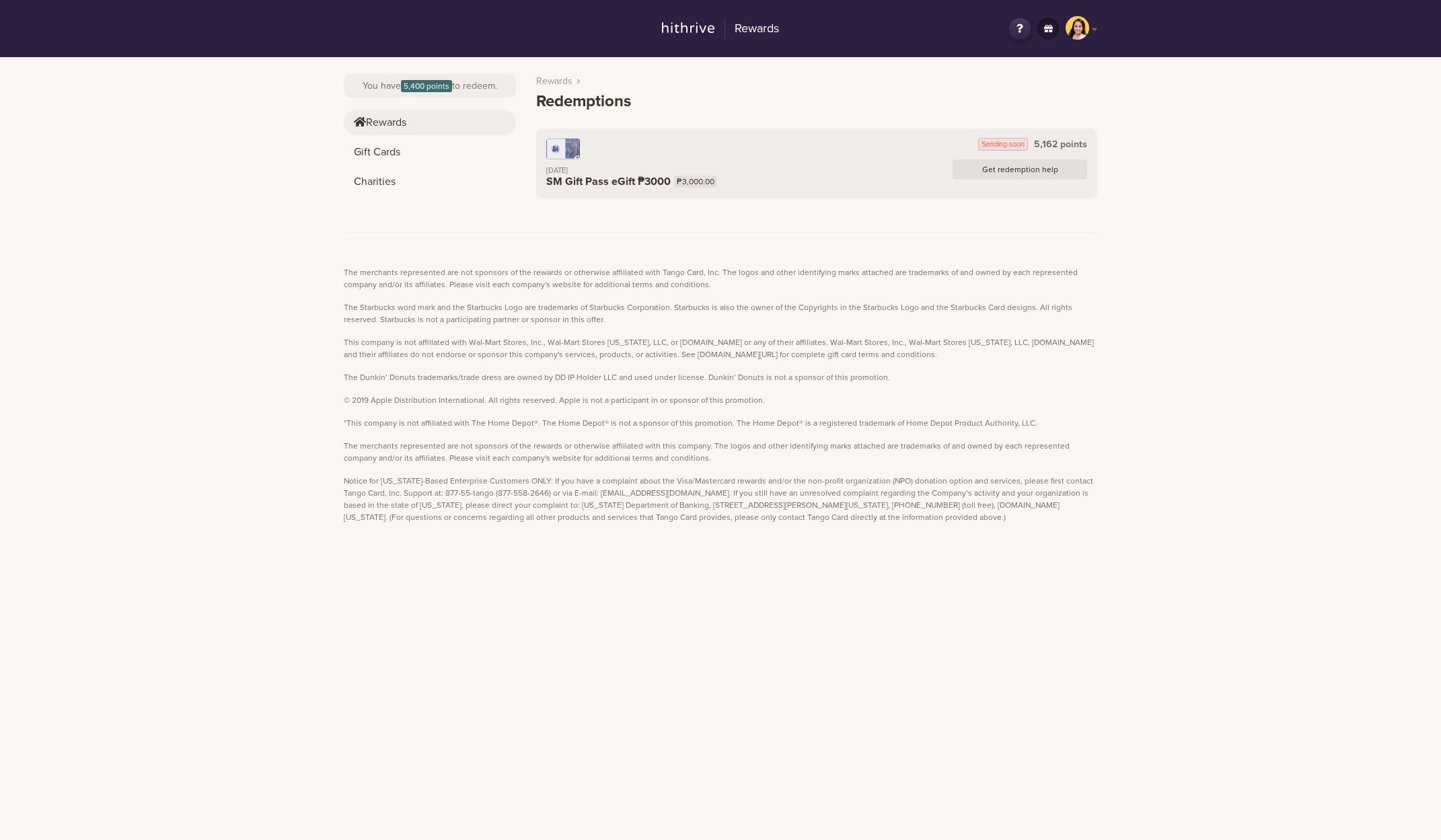
click at [409, 125] on link "Rewards" at bounding box center [430, 123] width 172 height 25
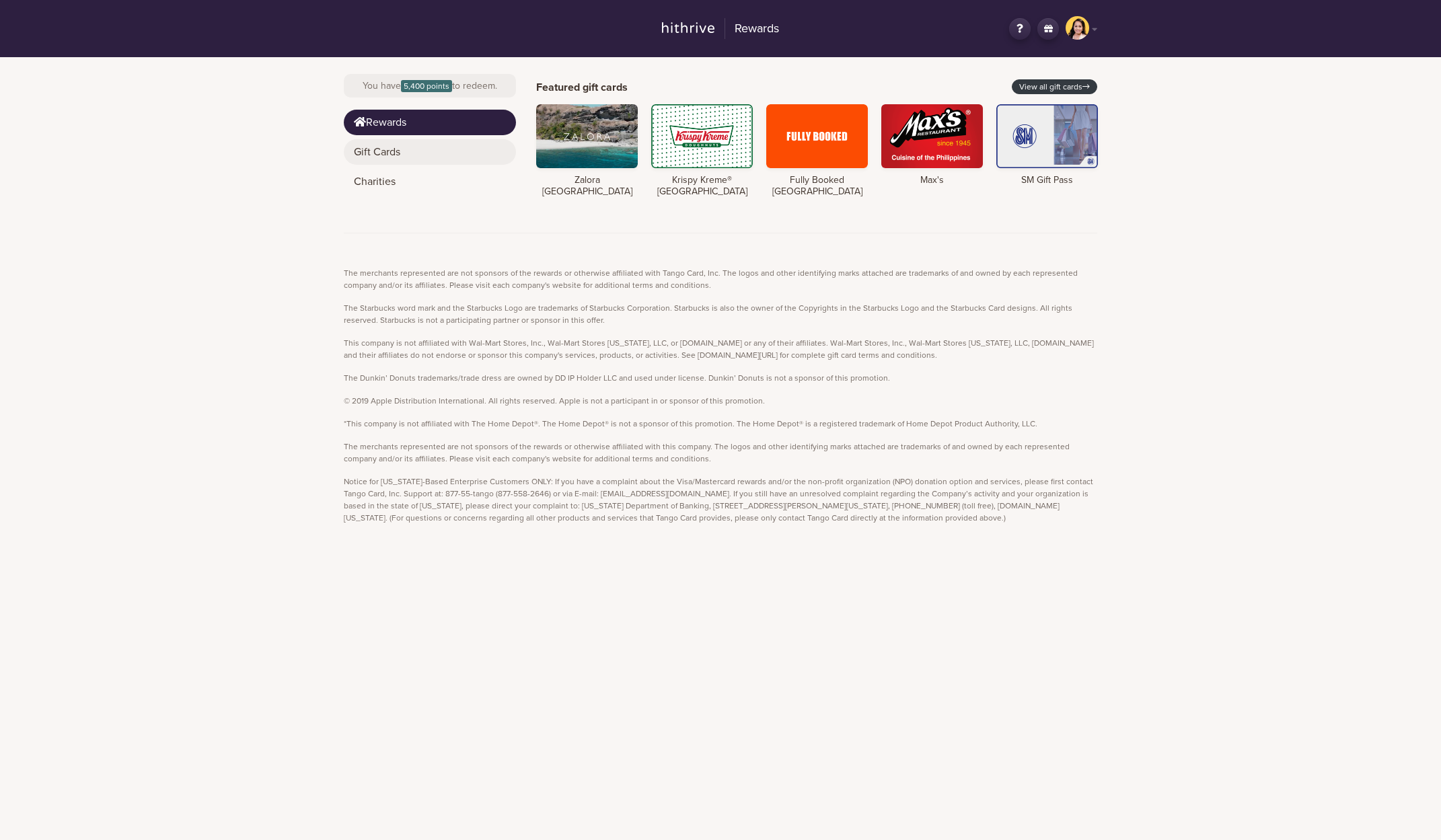
click at [438, 162] on link "Gift Cards" at bounding box center [430, 152] width 172 height 25
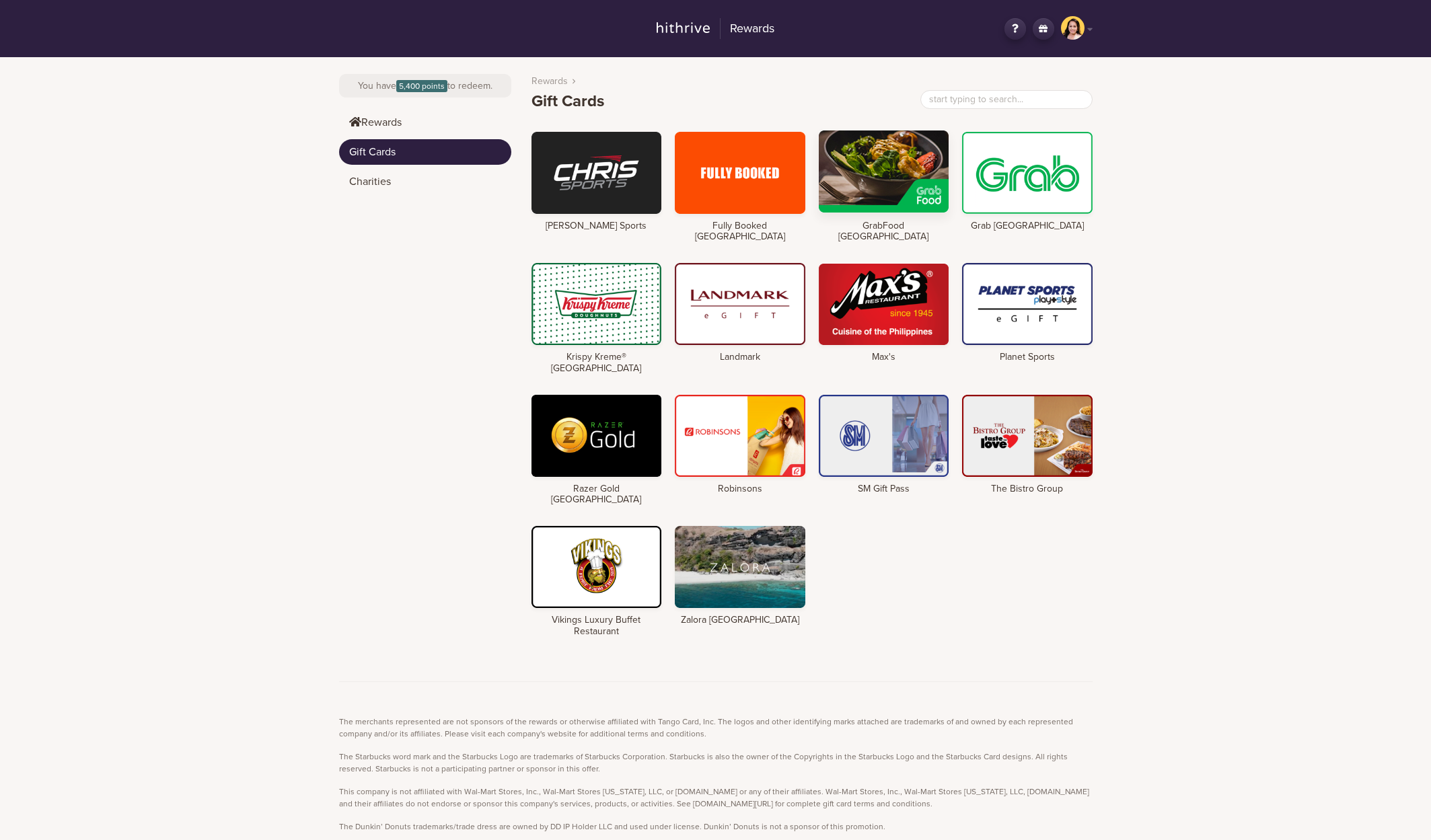
click at [914, 162] on div at bounding box center [883, 171] width 131 height 82
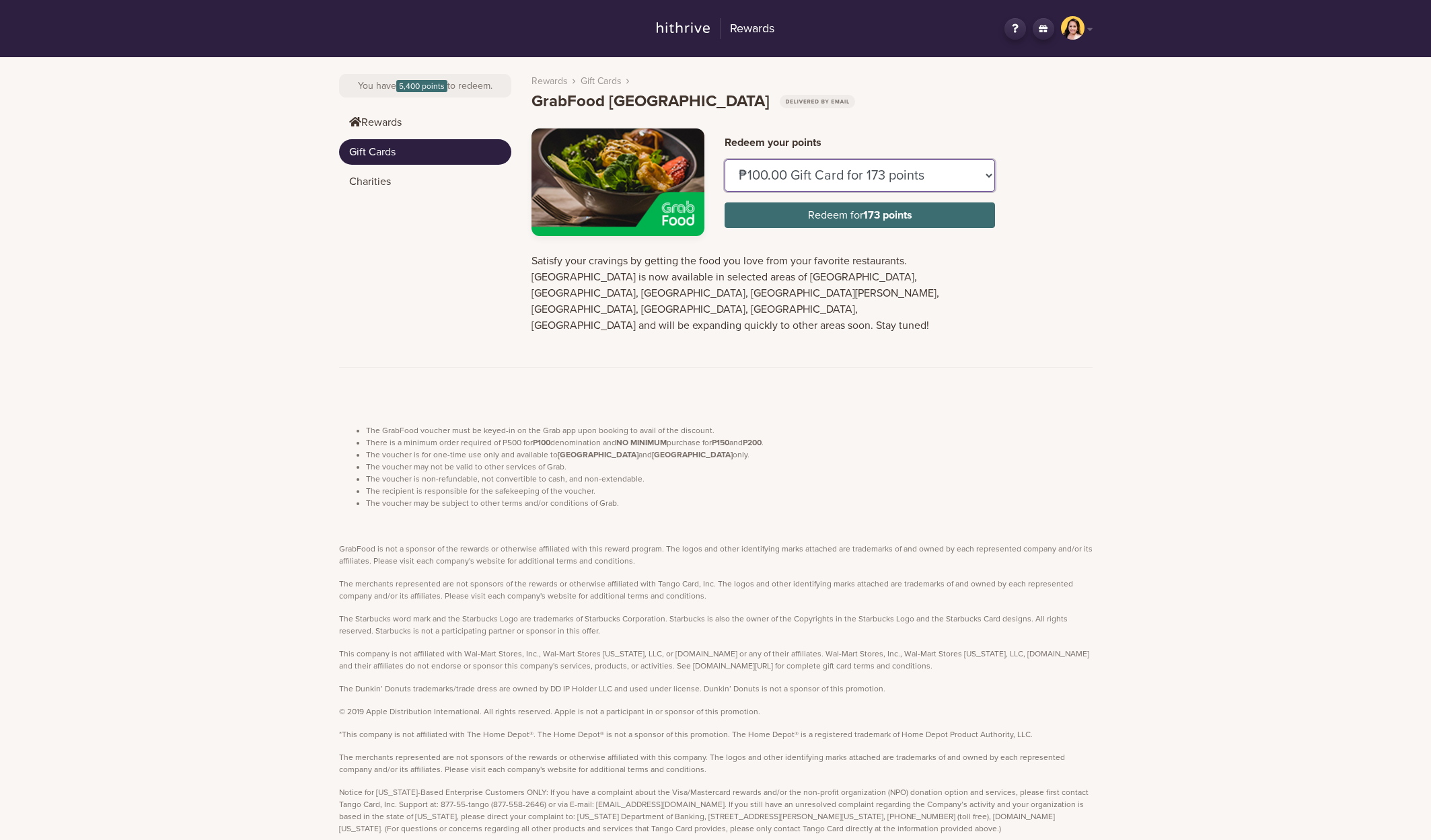
click at [919, 178] on select "₱100.00 Gift Card for 173 points ₱150.00 Gift Card for 259 points" at bounding box center [860, 176] width 271 height 32
click at [1127, 189] on div "Rewards GN Hey, Gen Napoles Logout Change country You have 5,400 points to rede…" at bounding box center [716, 439] width 1431 height 879
click at [965, 178] on select "₱100.00 Gift Card for 173 points ₱150.00 Gift Card for 259 points" at bounding box center [860, 176] width 271 height 32
click at [934, 170] on select "₱100.00 Gift Card for 173 points ₱150.00 Gift Card for 259 points" at bounding box center [860, 176] width 271 height 32
click at [408, 129] on link "Rewards" at bounding box center [425, 123] width 172 height 25
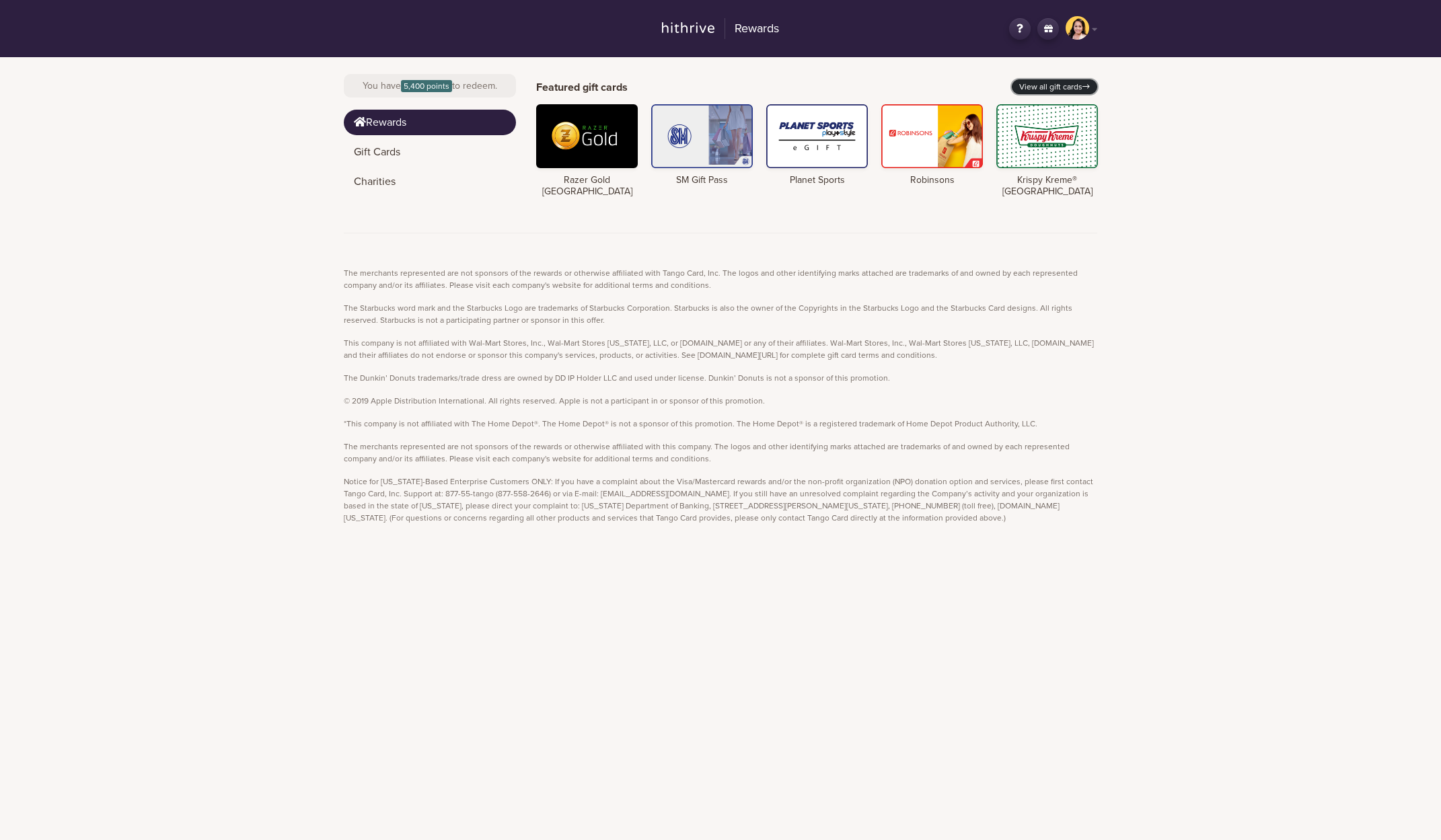
click at [1073, 90] on link "View all gift cards" at bounding box center [1054, 87] width 86 height 14
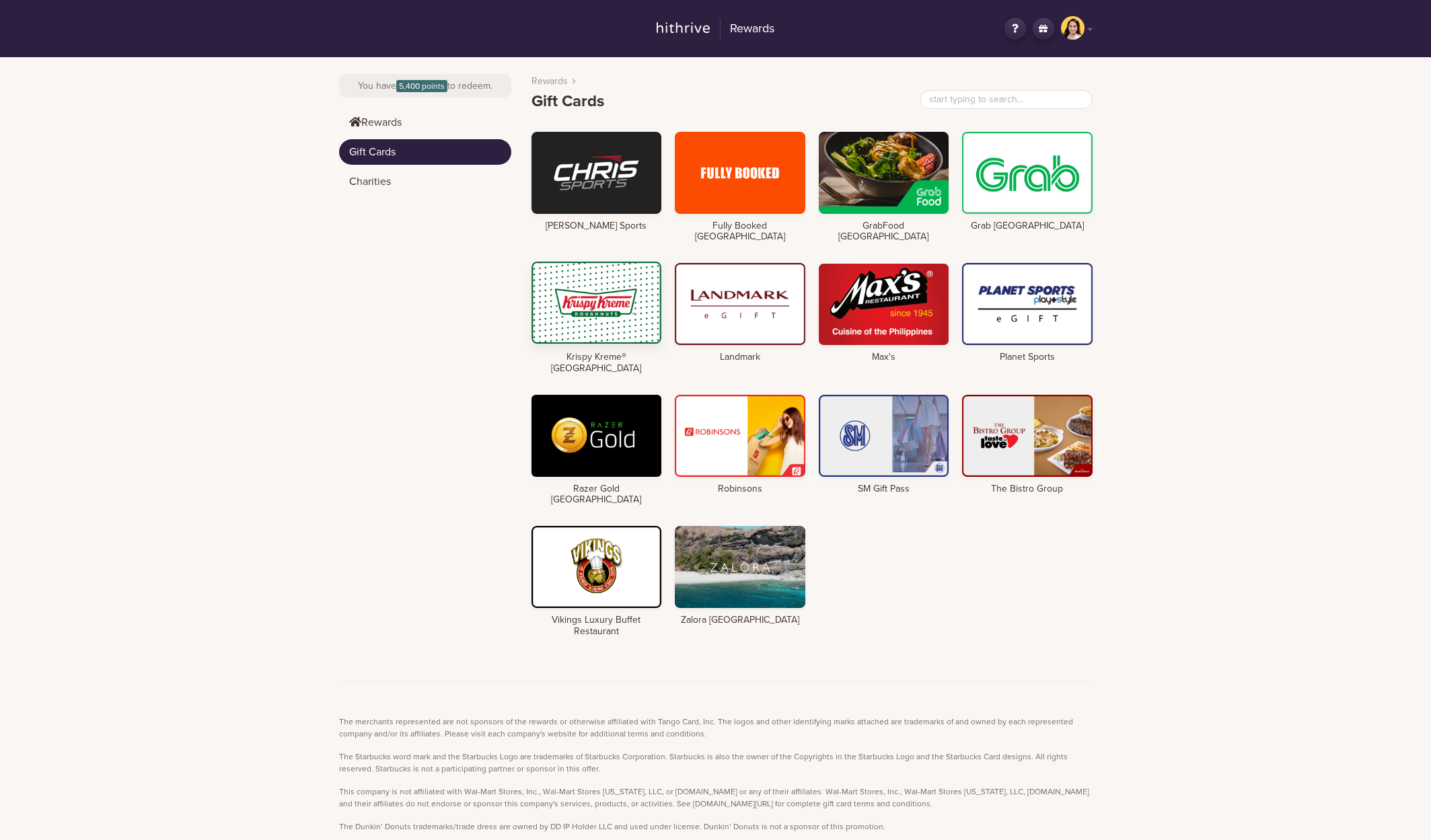
click at [602, 287] on div at bounding box center [596, 302] width 131 height 82
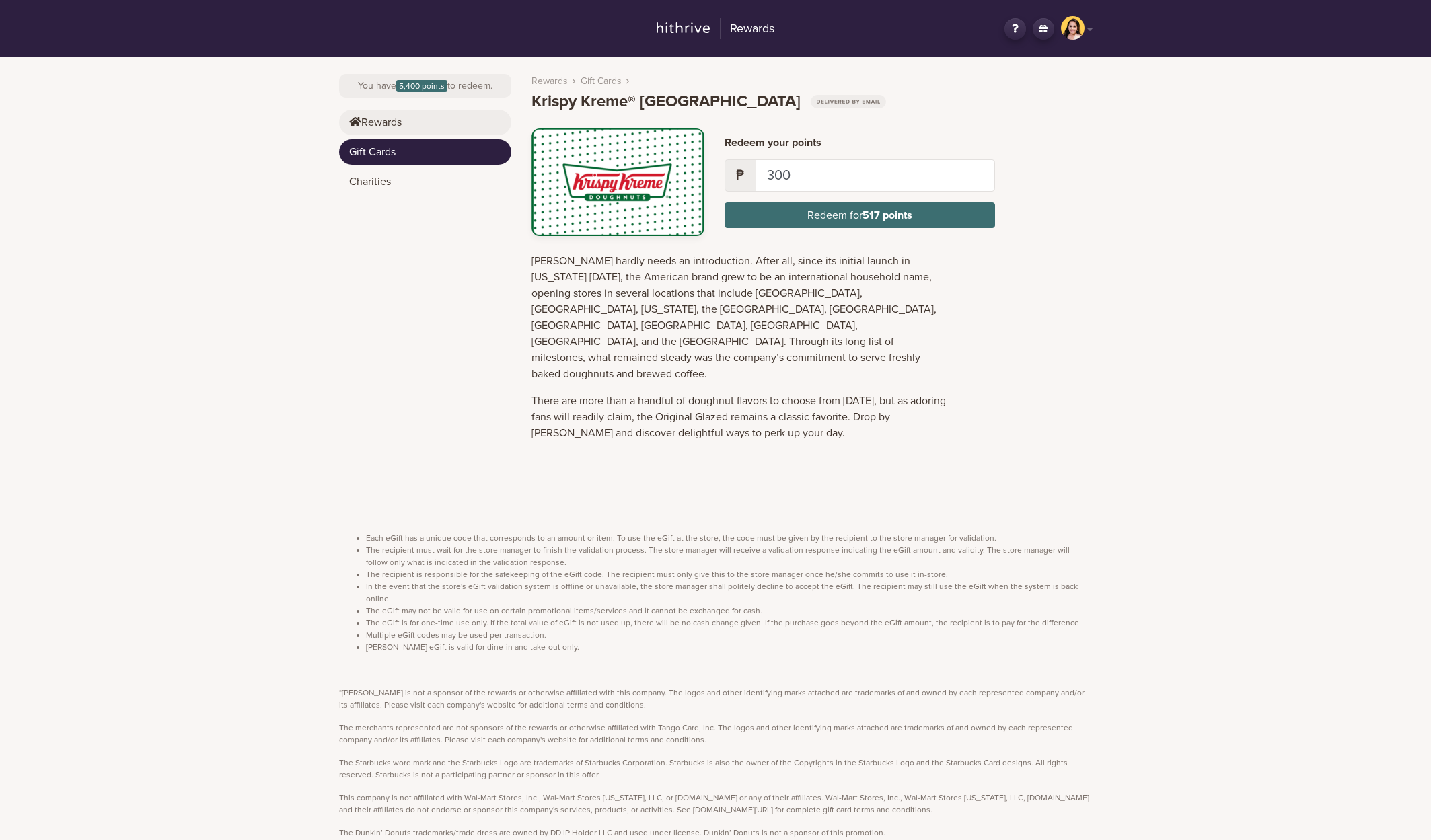
click at [423, 130] on link "Rewards" at bounding box center [425, 123] width 172 height 25
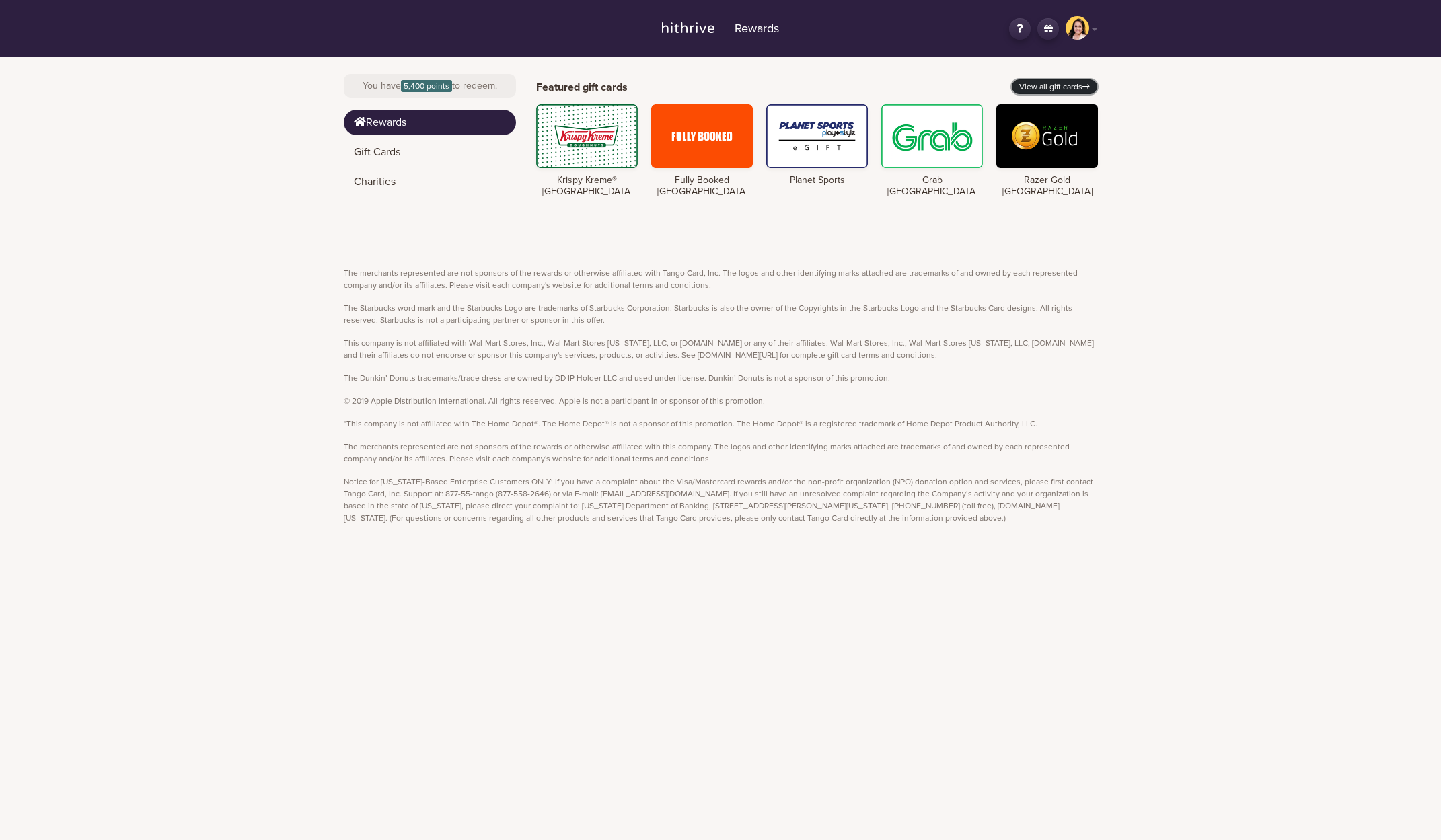
click at [1059, 93] on link "View all gift cards" at bounding box center [1054, 87] width 86 height 14
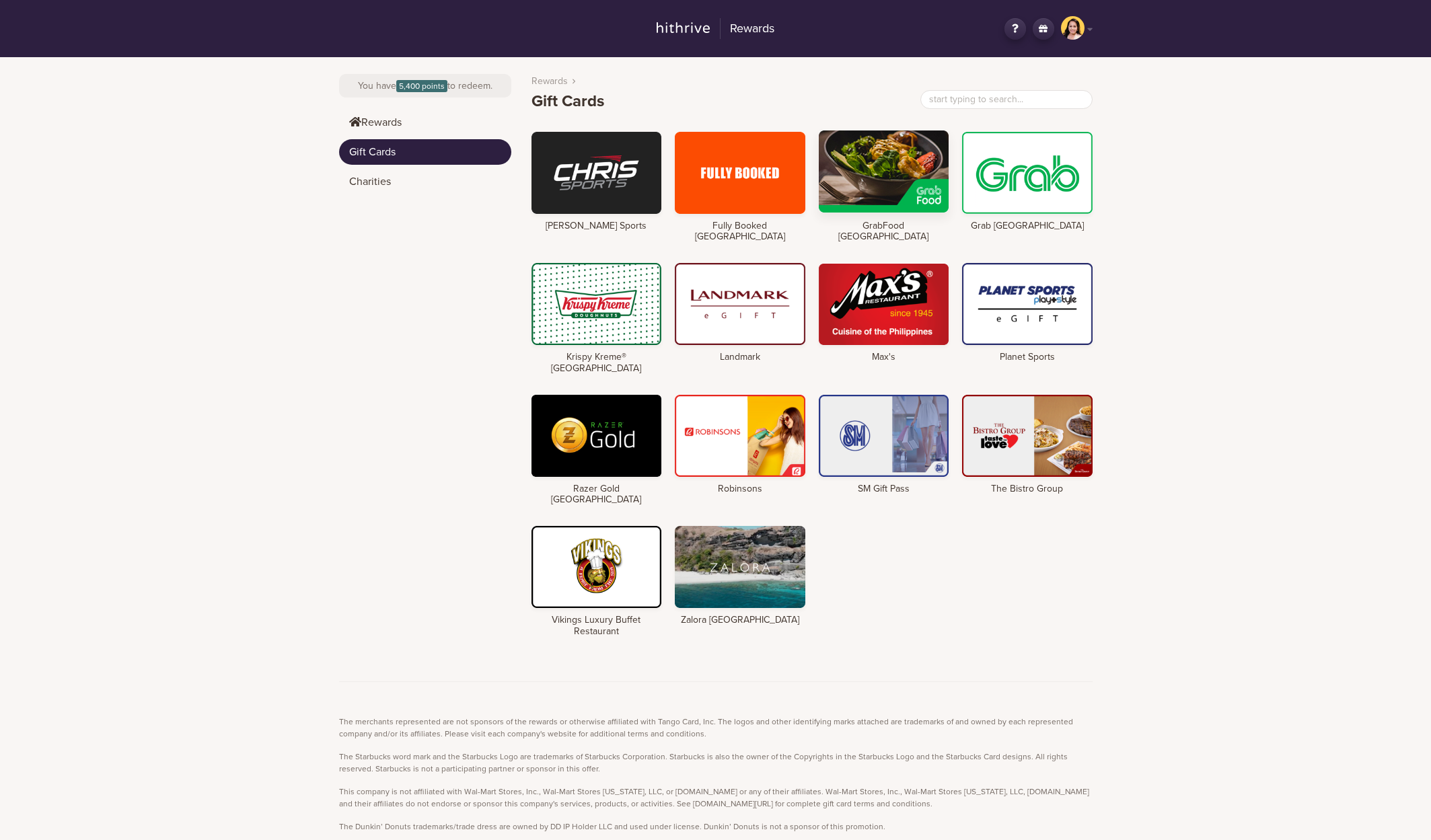
click at [861, 156] on div at bounding box center [883, 171] width 131 height 82
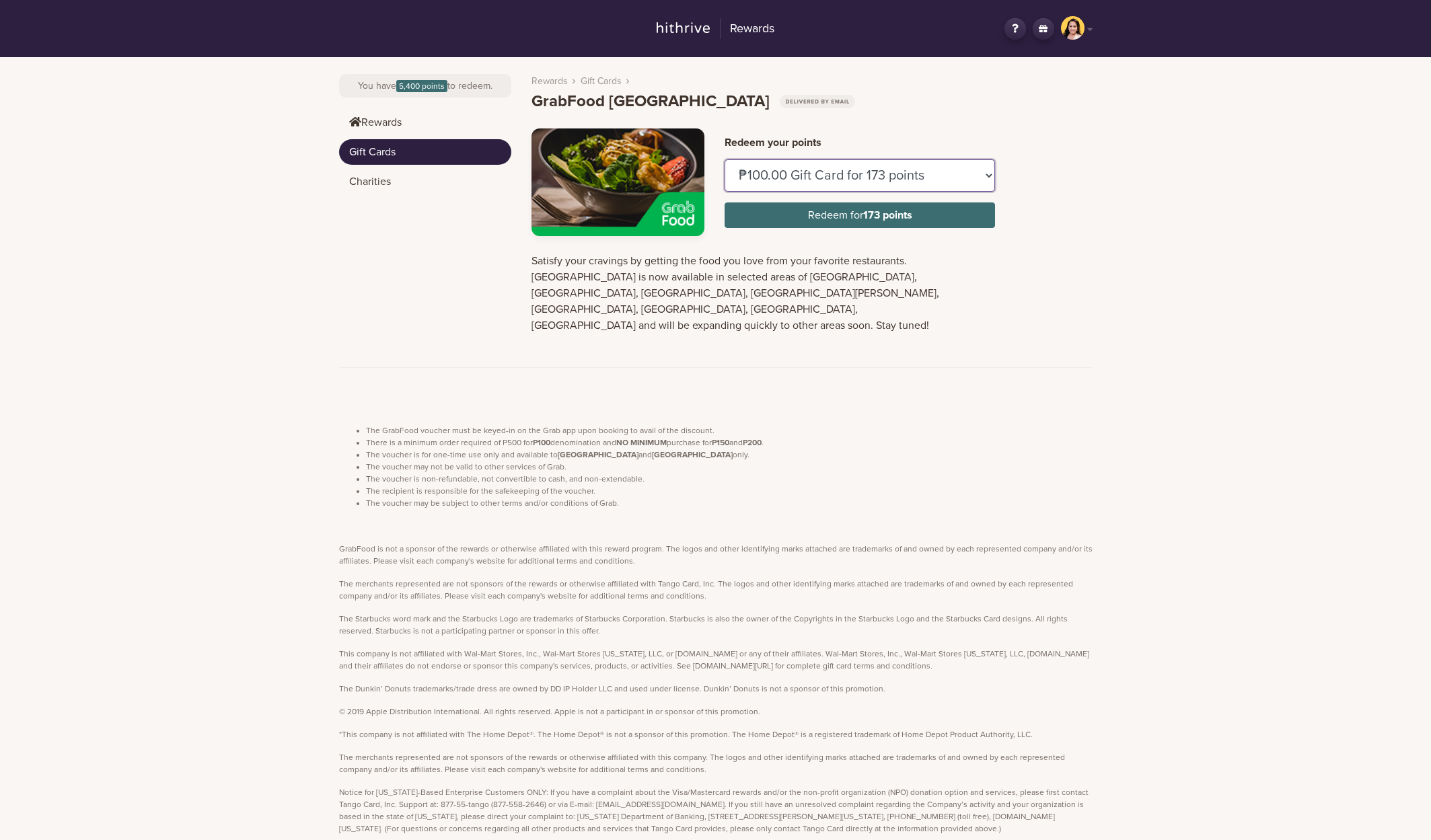
click at [954, 166] on select "₱100.00 Gift Card for 173 points ₱150.00 Gift Card for 259 points" at bounding box center [860, 176] width 271 height 32
click at [725, 160] on select "₱100.00 Gift Card for 173 points ₱150.00 Gift Card for 259 points" at bounding box center [860, 176] width 271 height 32
click at [1120, 188] on div "Rewards GN Hey, Gen Napoles Logout Change country You have 5,400 points to rede…" at bounding box center [716, 439] width 1431 height 879
click at [903, 177] on select "₱100.00 Gift Card for 173 points ₱150.00 Gift Card for 259 points" at bounding box center [860, 176] width 271 height 32
select select "U354359"
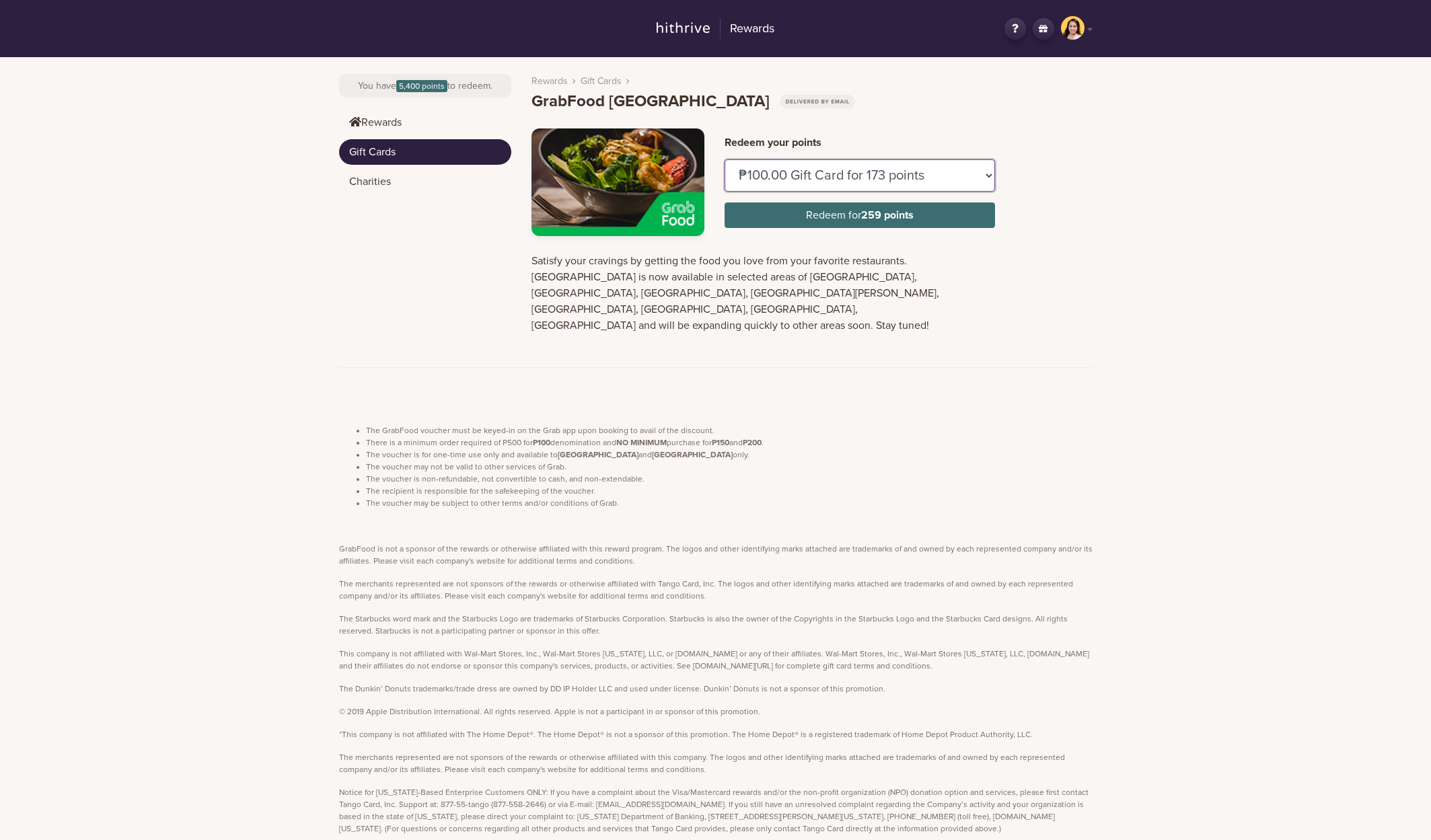
click at [725, 160] on select "₱100.00 Gift Card for 173 points ₱150.00 Gift Card for 259 points" at bounding box center [860, 176] width 271 height 32
click at [1137, 159] on div "Rewards GN Hey, [PERSON_NAME] Logout Change country You have 5,400 points to re…" at bounding box center [716, 439] width 1431 height 879
click at [1091, 31] on link "GN" at bounding box center [1076, 29] width 32 height 25
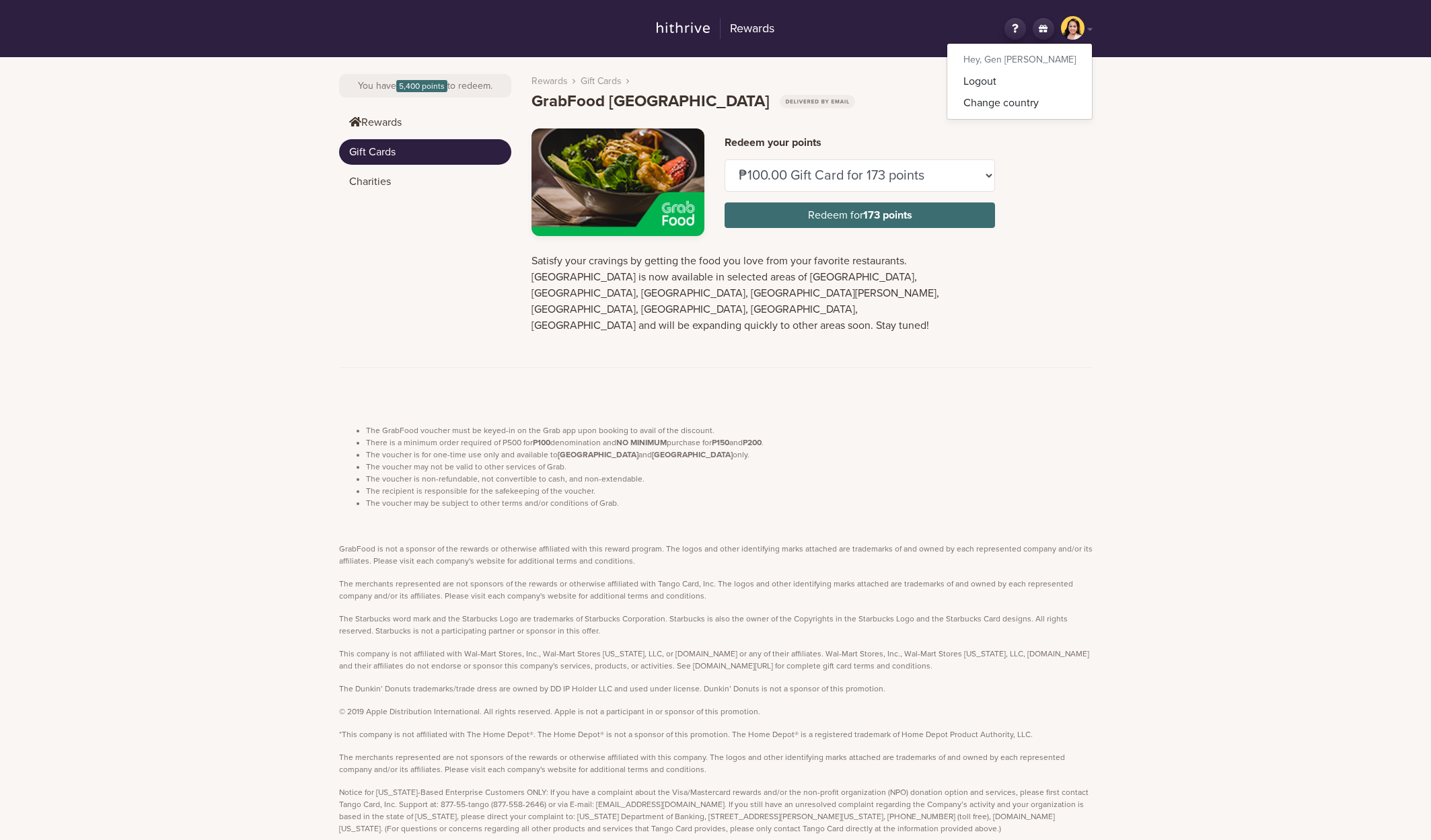
click at [1151, 119] on div "Rewards GN Hey, Gen Napoles Logout Change country You have 5,400 points to rede…" at bounding box center [716, 439] width 1431 height 879
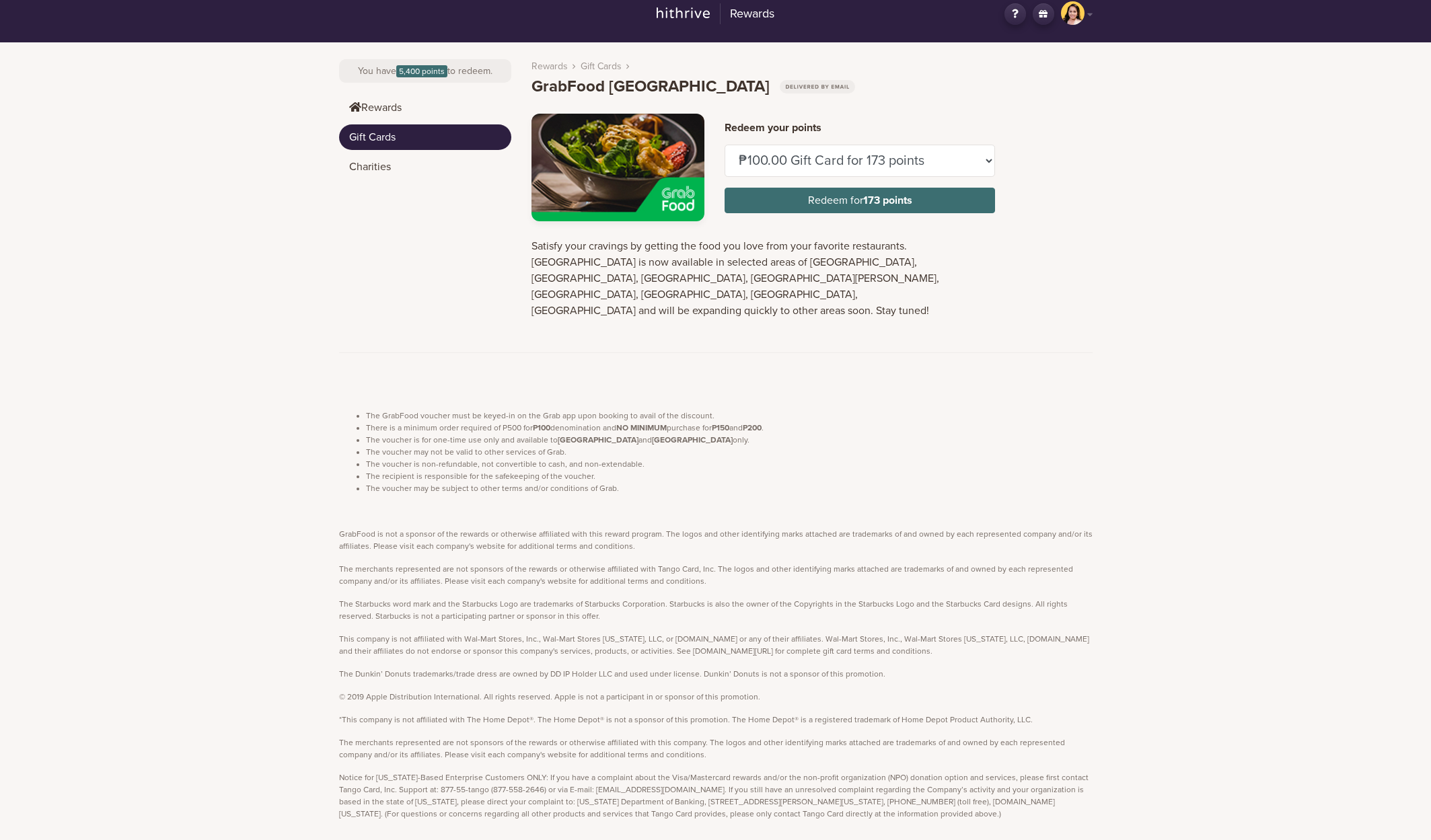
scroll to position [23, 0]
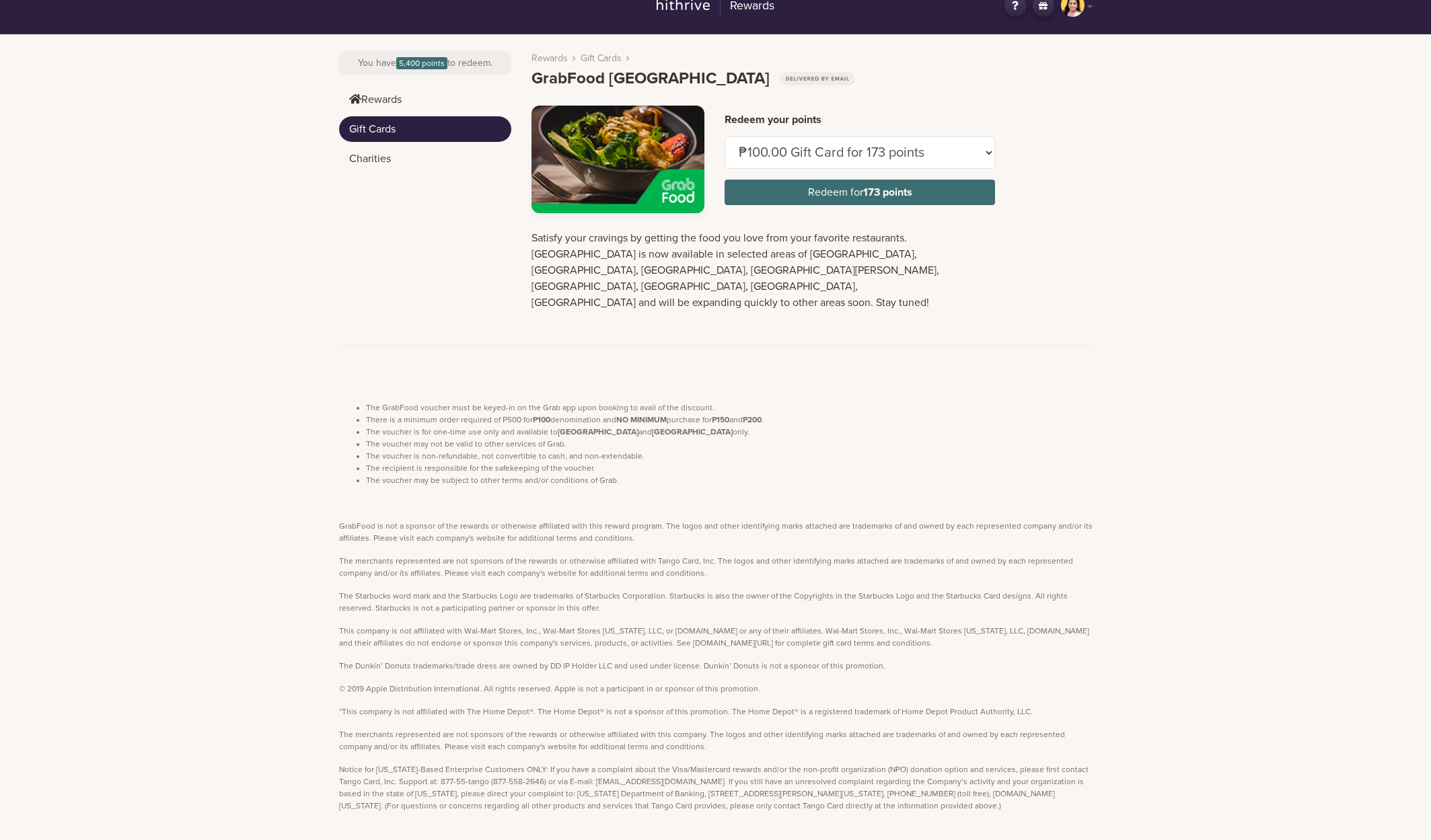
click at [377, 128] on link "Gift Cards" at bounding box center [425, 129] width 172 height 25
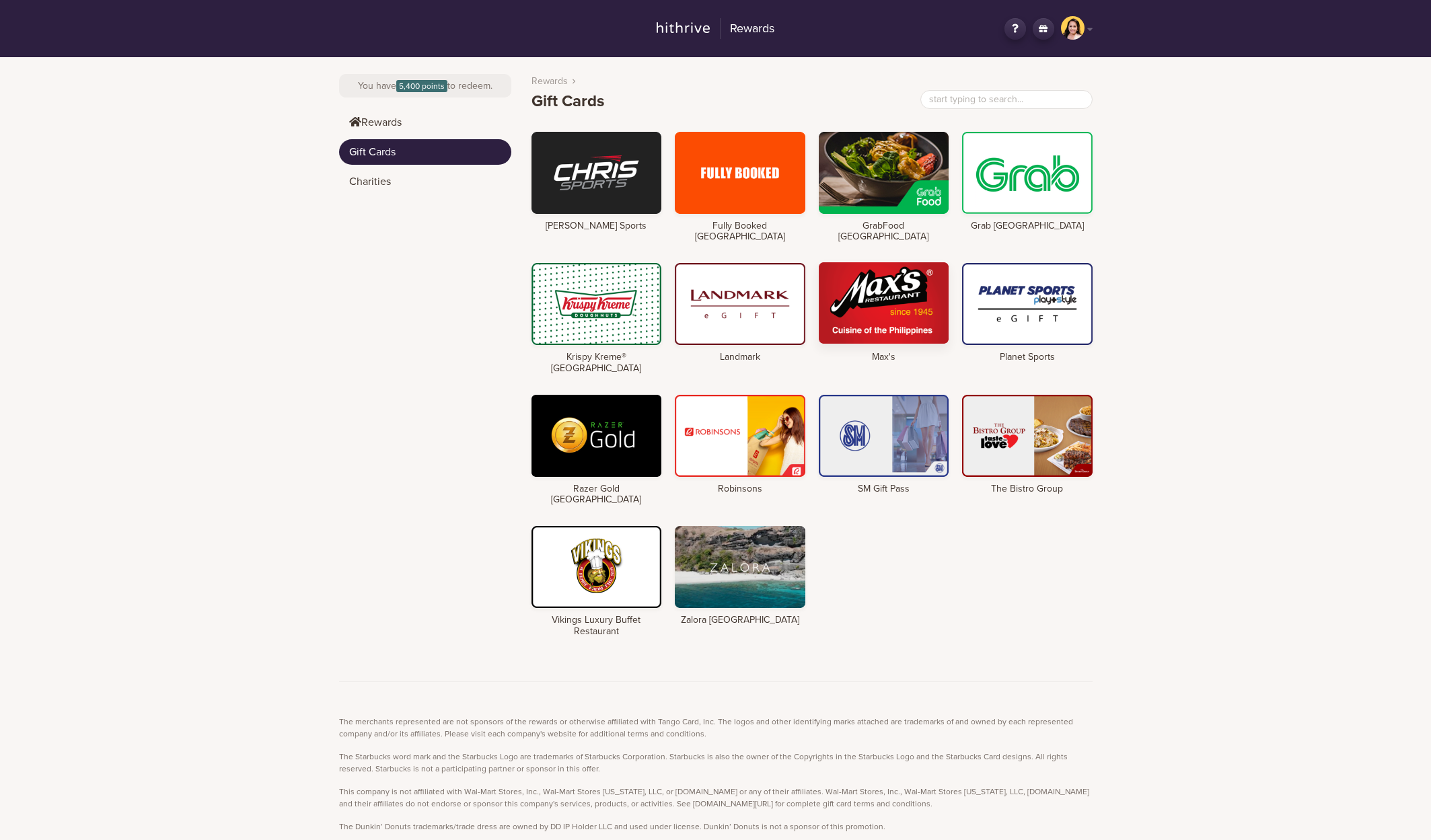
click at [908, 292] on div at bounding box center [883, 302] width 131 height 82
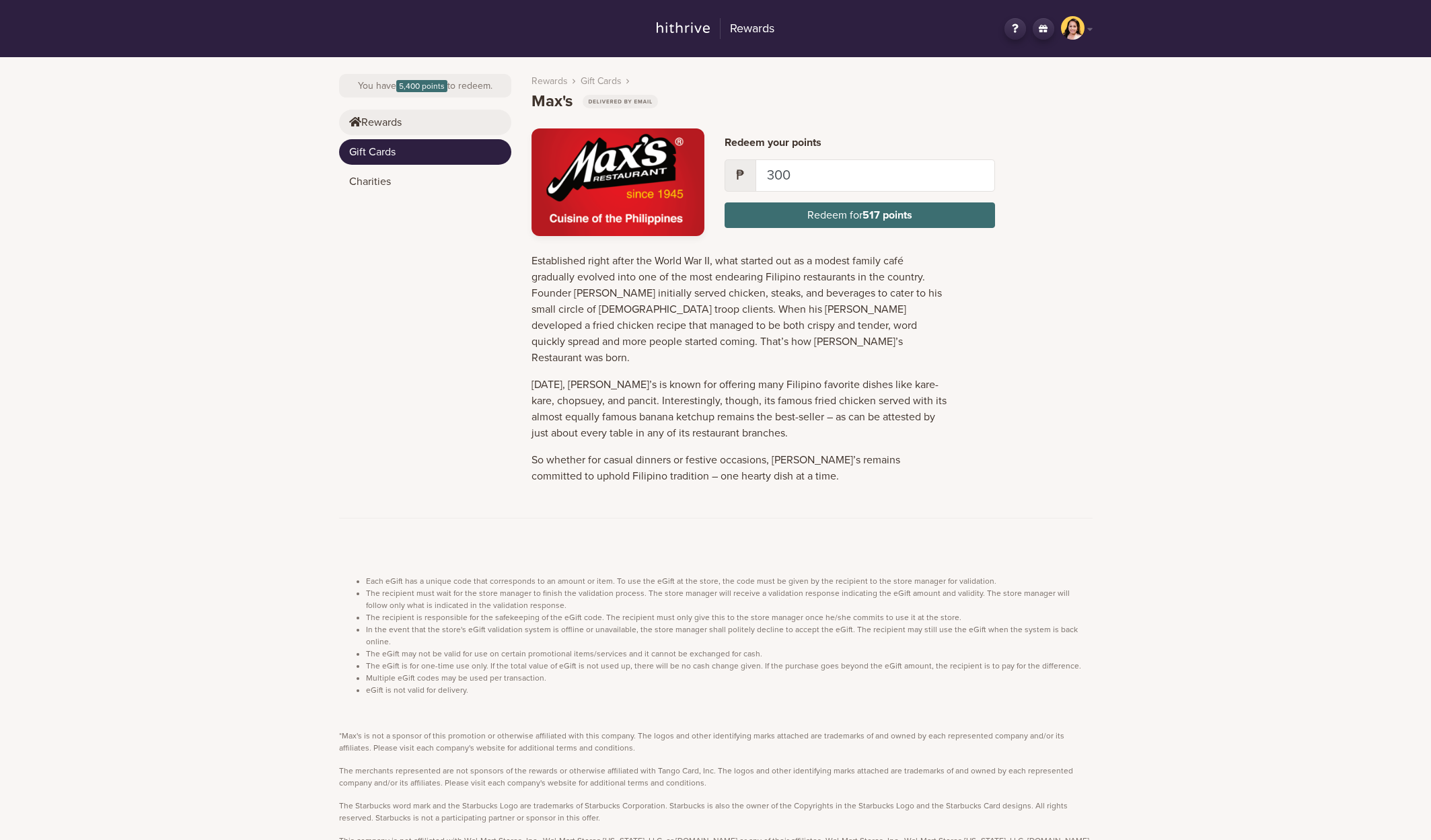
click at [403, 125] on link "Rewards" at bounding box center [425, 123] width 172 height 25
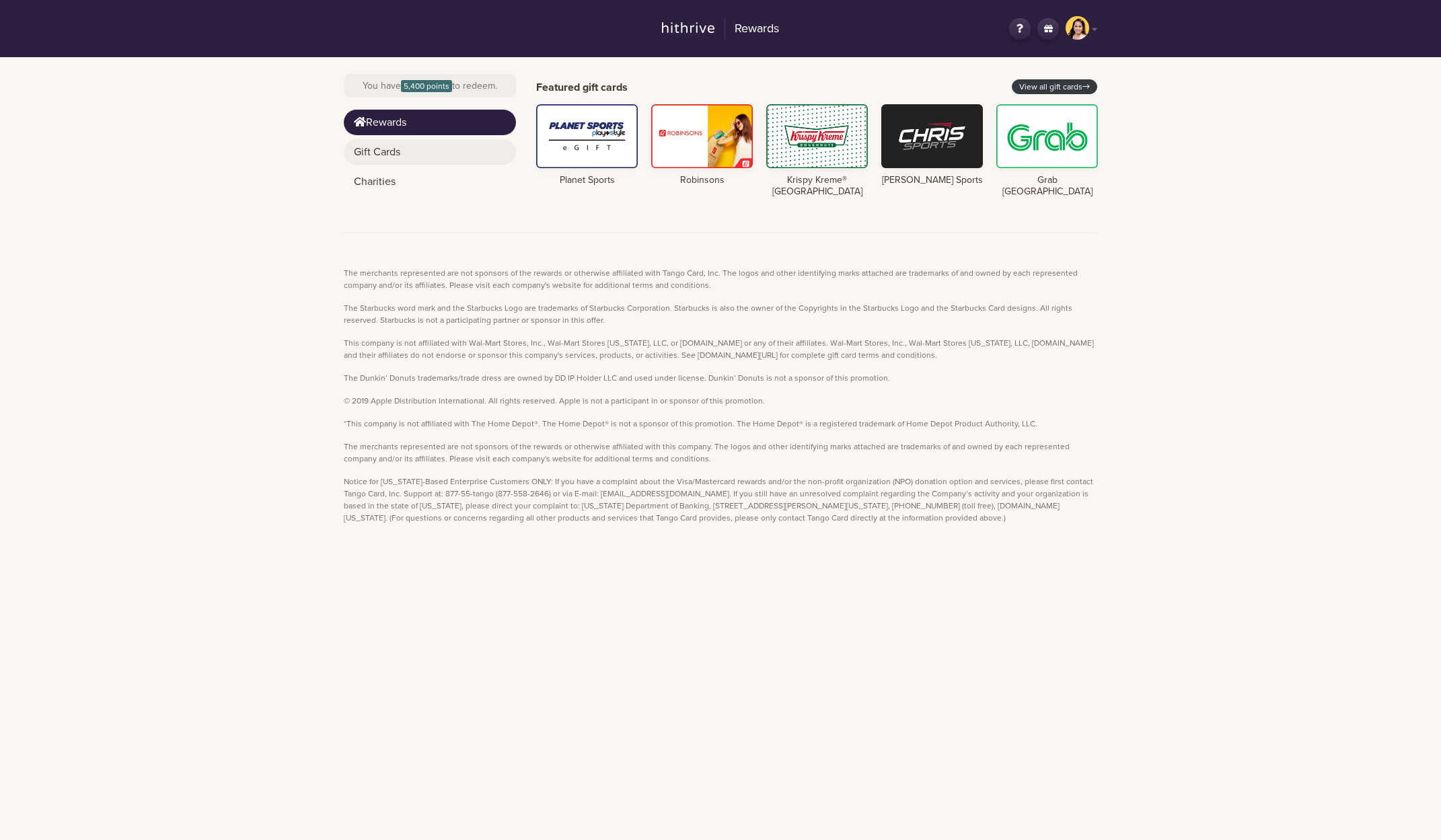
click at [420, 148] on link "Gift Cards" at bounding box center [430, 152] width 172 height 25
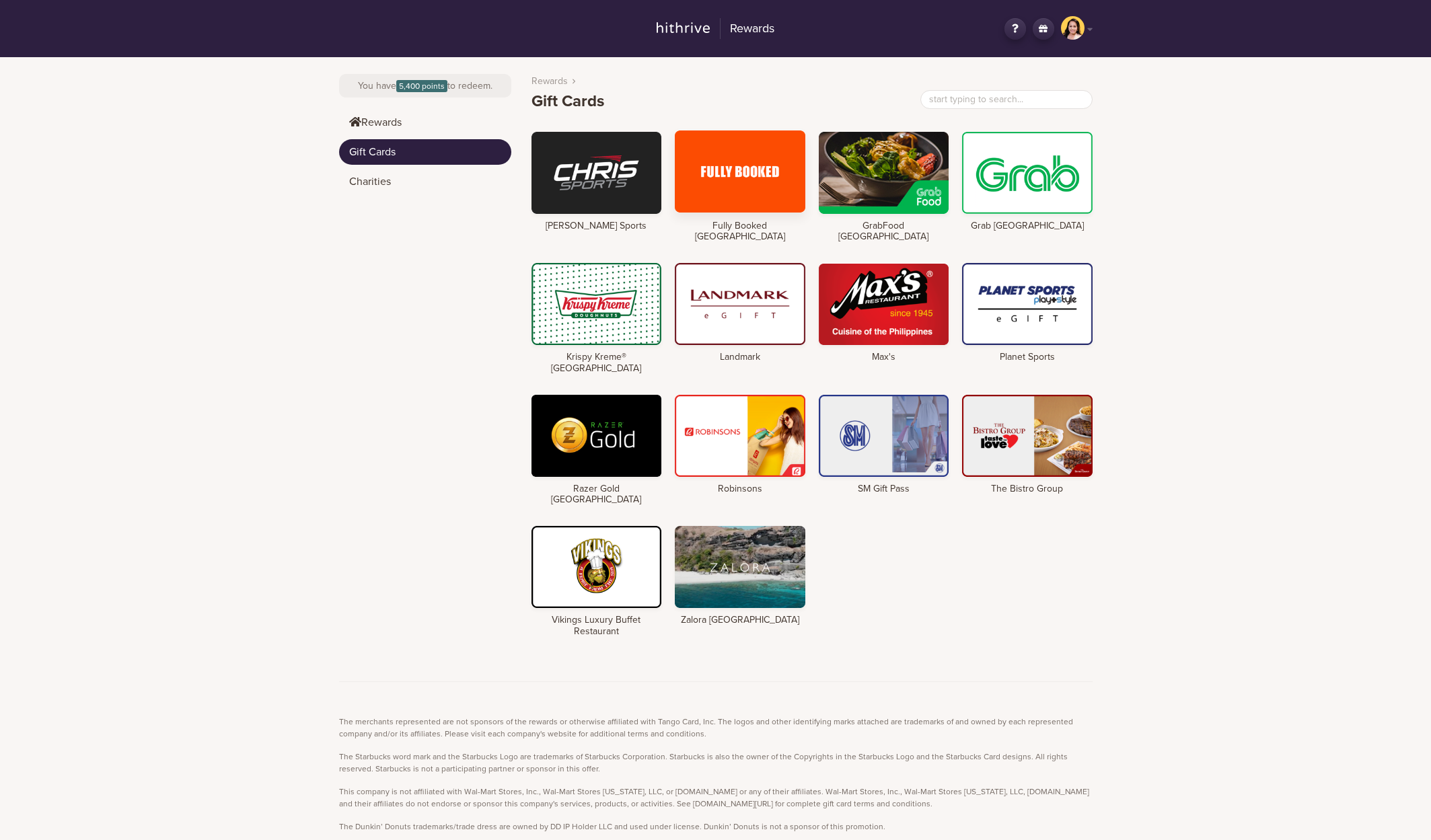
click at [760, 192] on div at bounding box center [740, 171] width 131 height 82
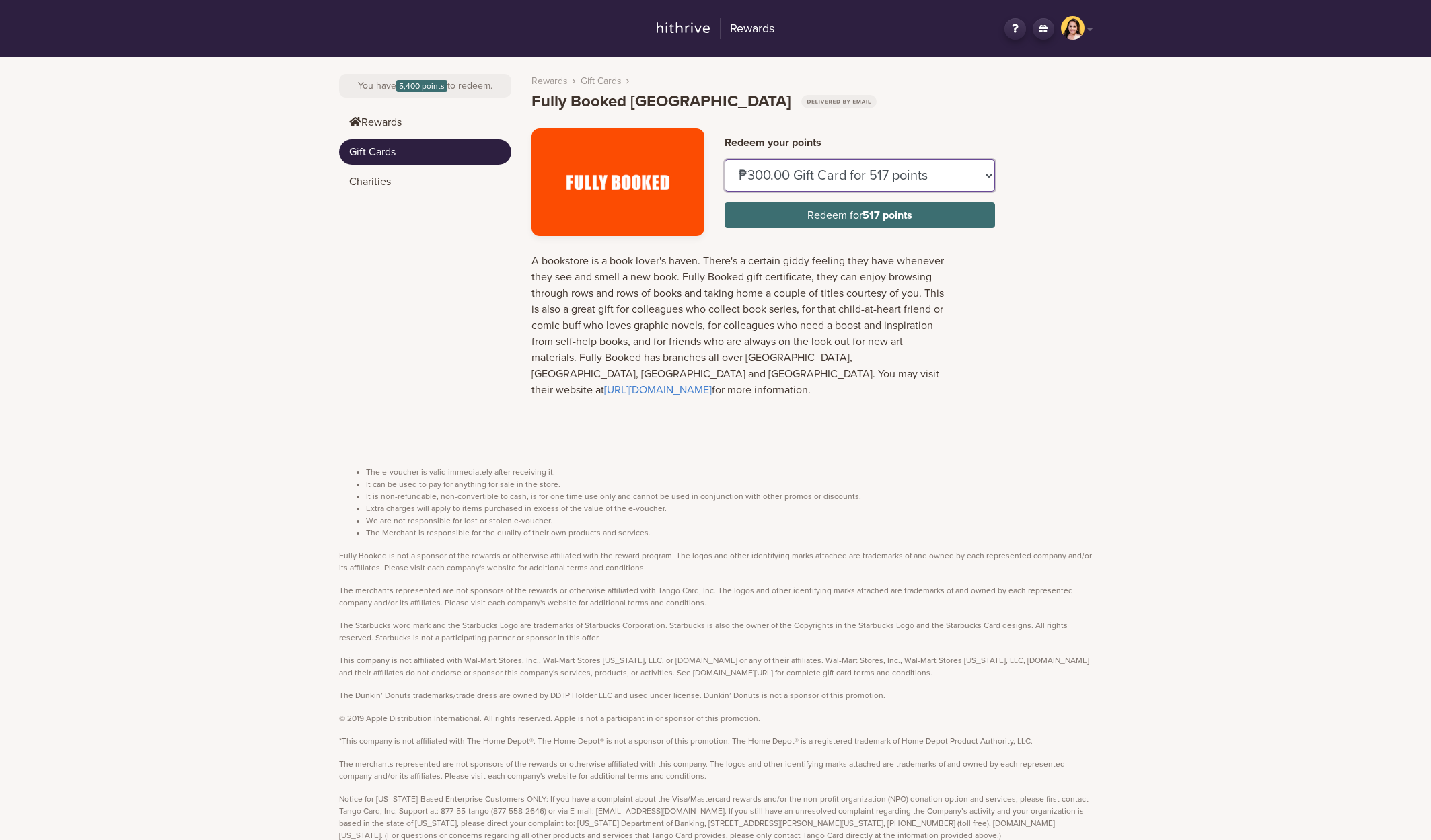
click at [884, 181] on select "₱300.00 Gift Card for 517 points ₱500.00 Gift Card for 861 points ₱1,000.00 Gif…" at bounding box center [860, 176] width 271 height 32
click at [389, 154] on link "Gift Cards" at bounding box center [425, 152] width 172 height 25
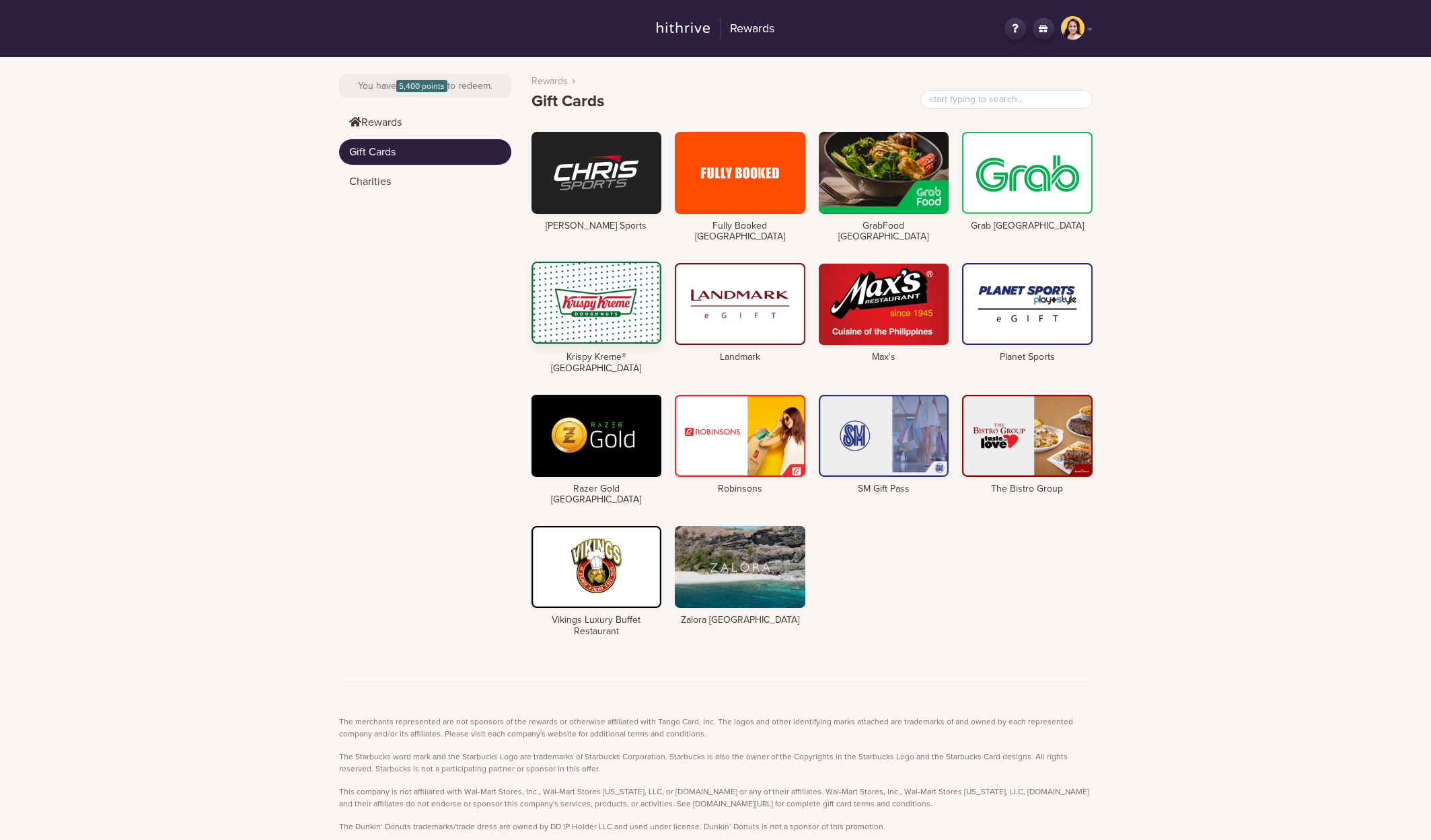
click at [617, 291] on div at bounding box center [596, 302] width 131 height 82
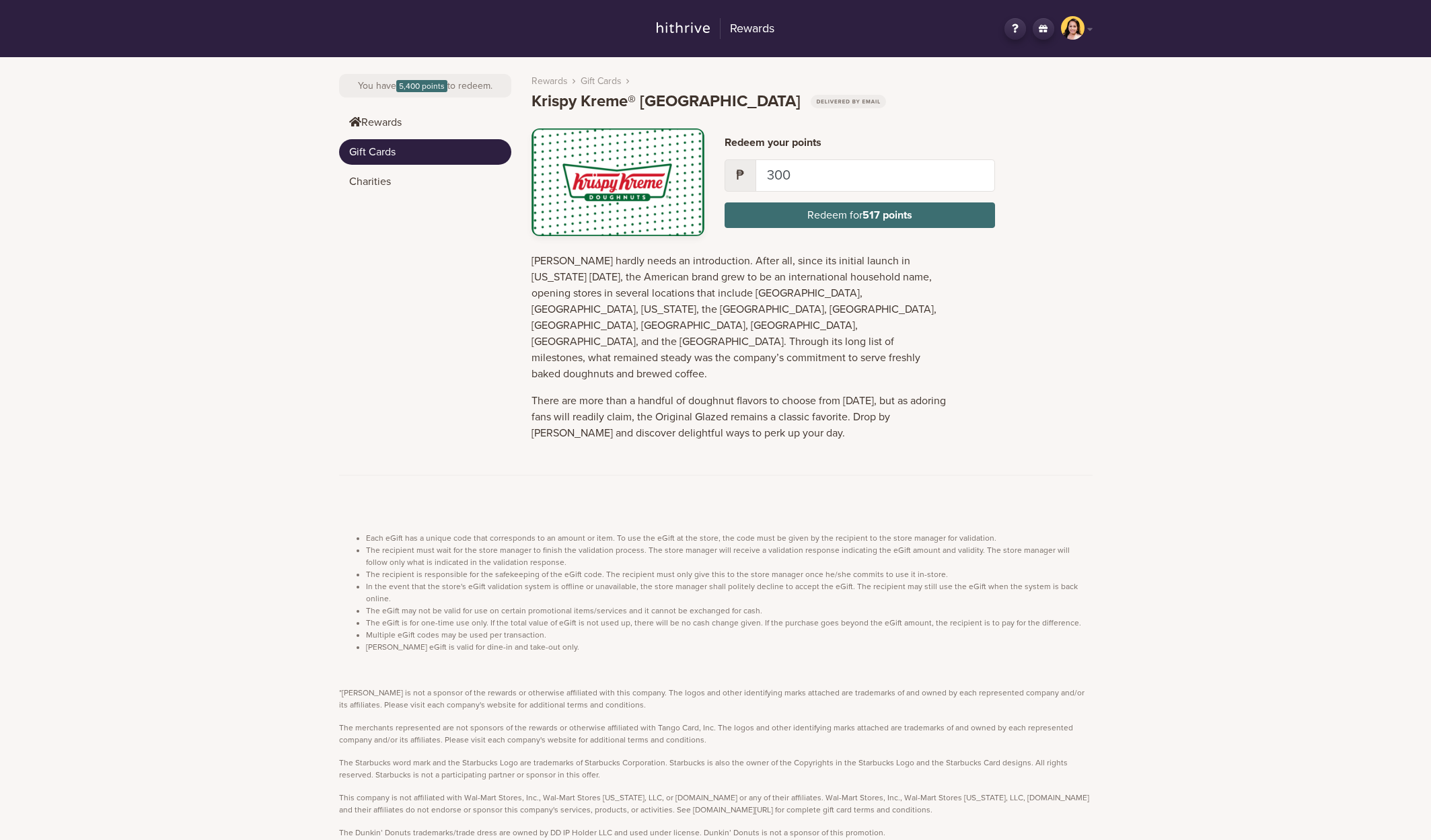
click at [433, 151] on link "Gift Cards" at bounding box center [425, 152] width 172 height 25
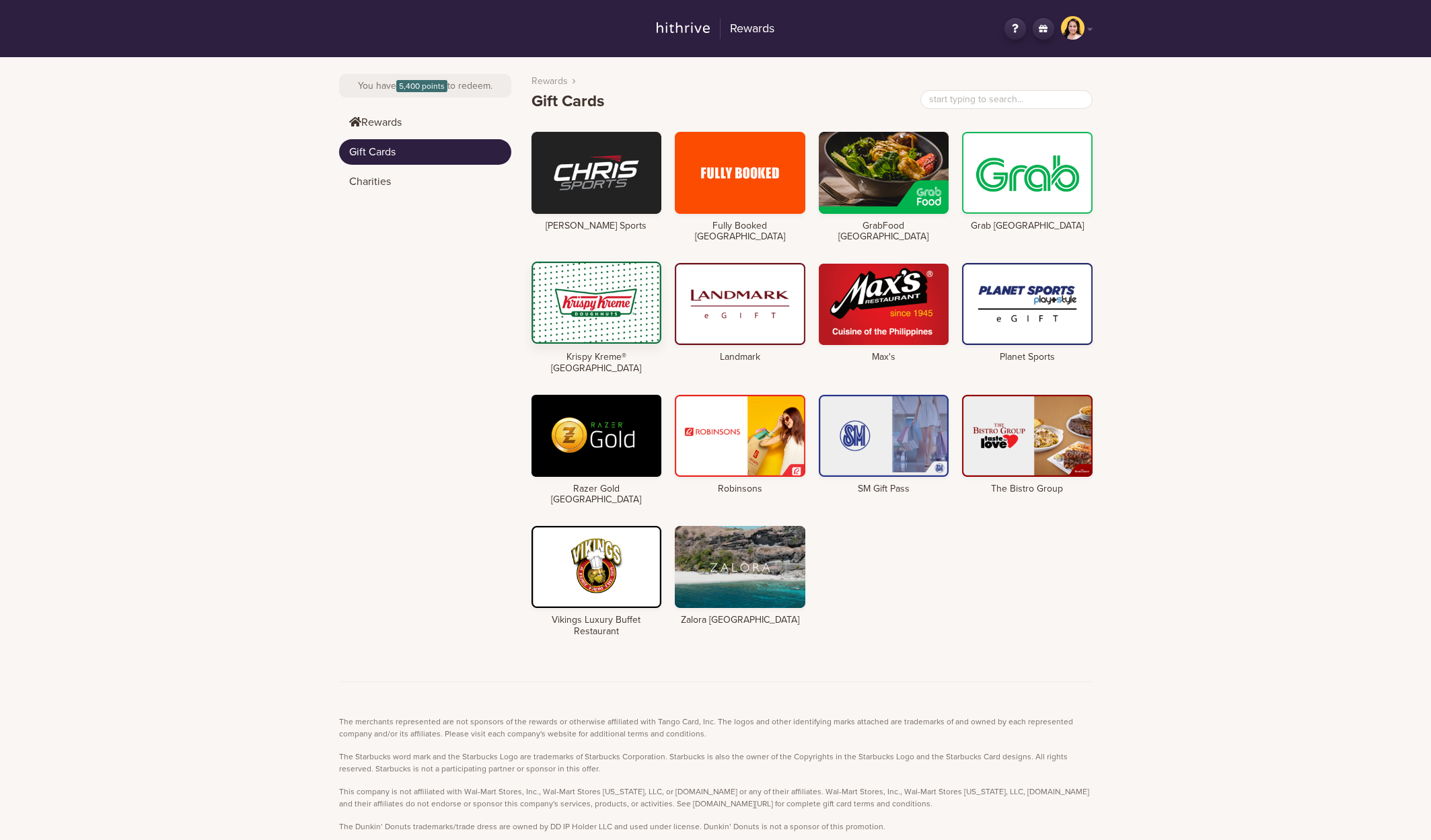
click at [581, 298] on div at bounding box center [596, 302] width 131 height 82
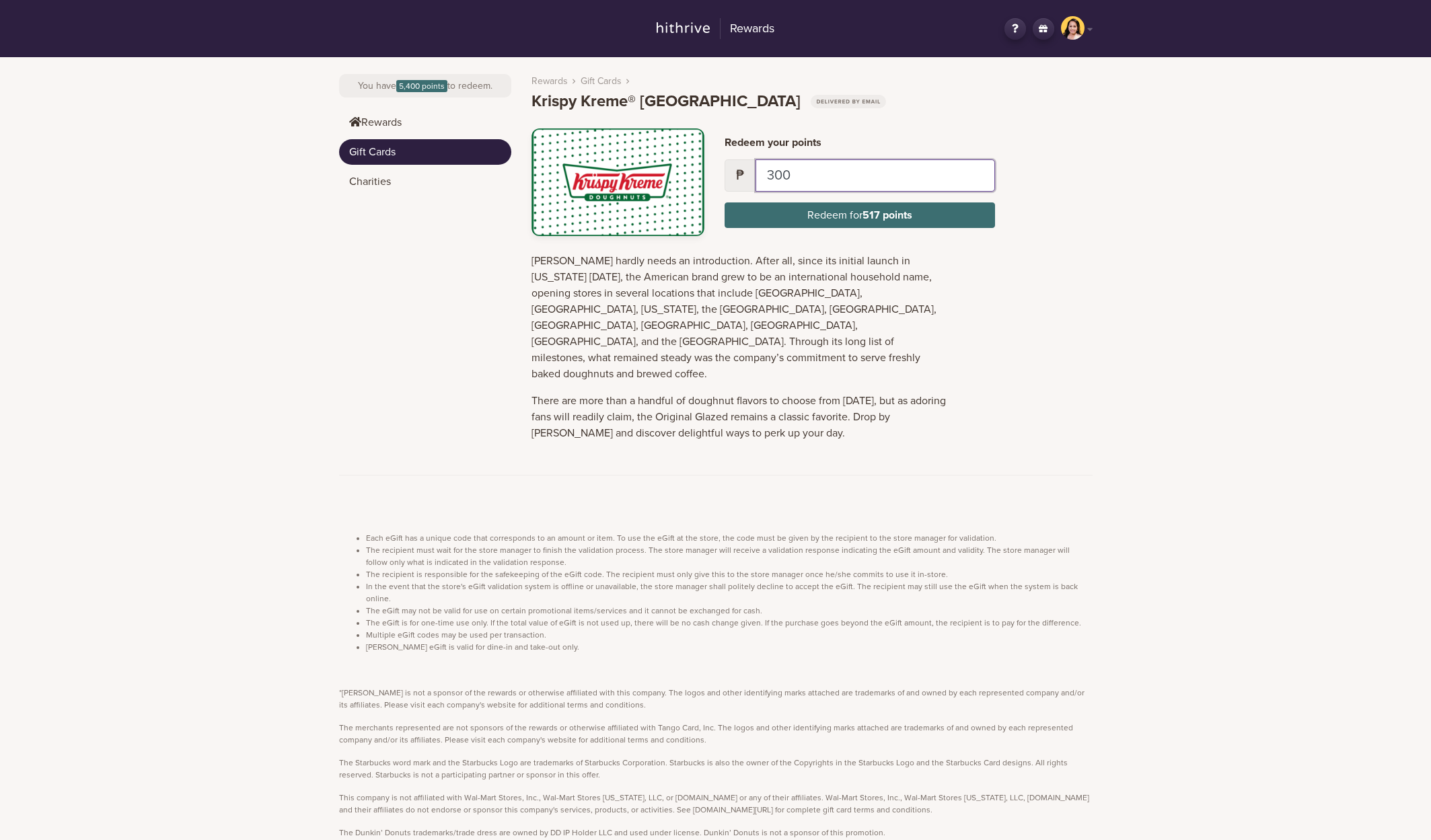
click at [806, 185] on input "300" at bounding box center [874, 176] width 239 height 32
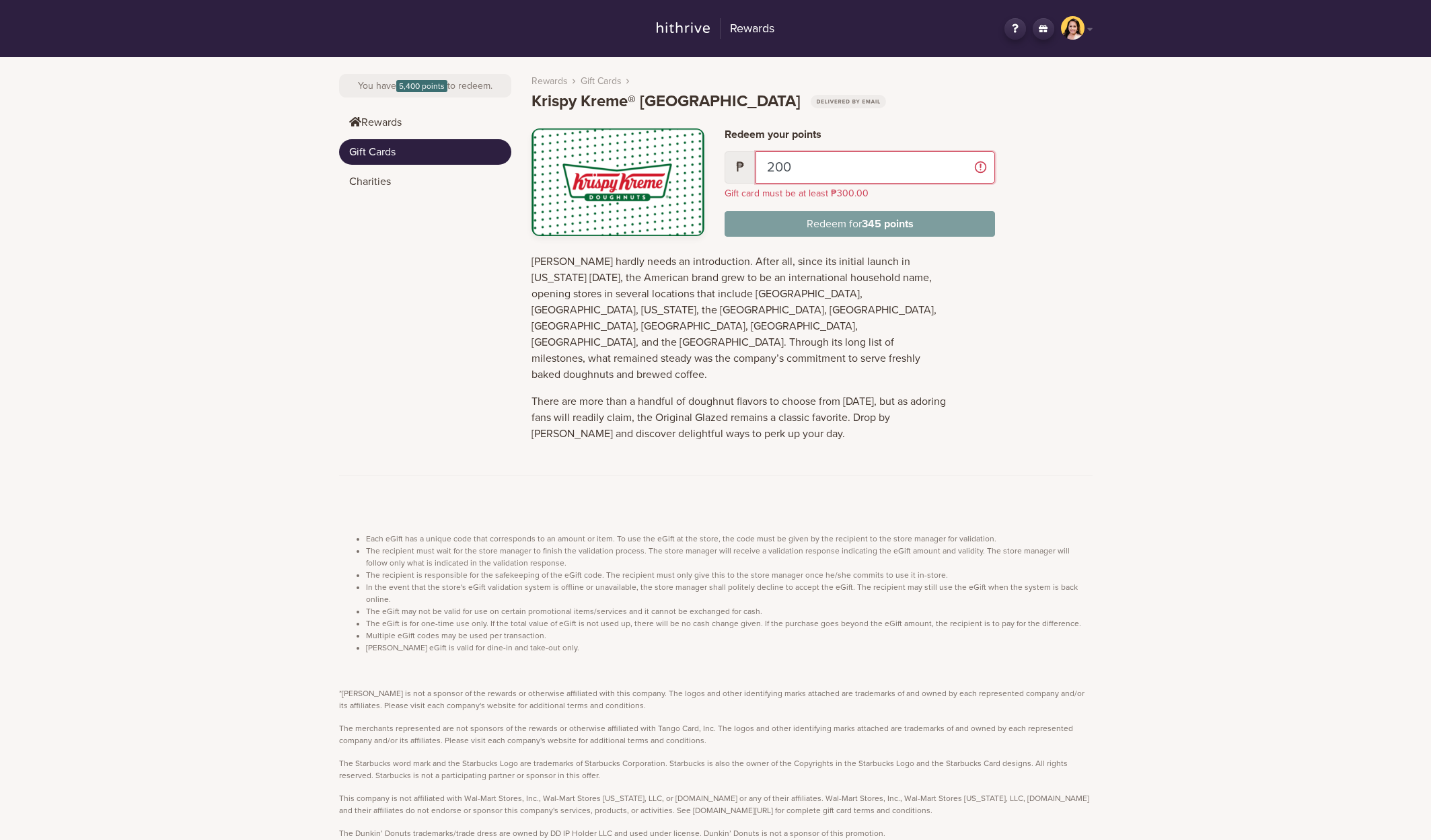
type input "200"
click at [427, 144] on link "Gift Cards" at bounding box center [425, 152] width 172 height 25
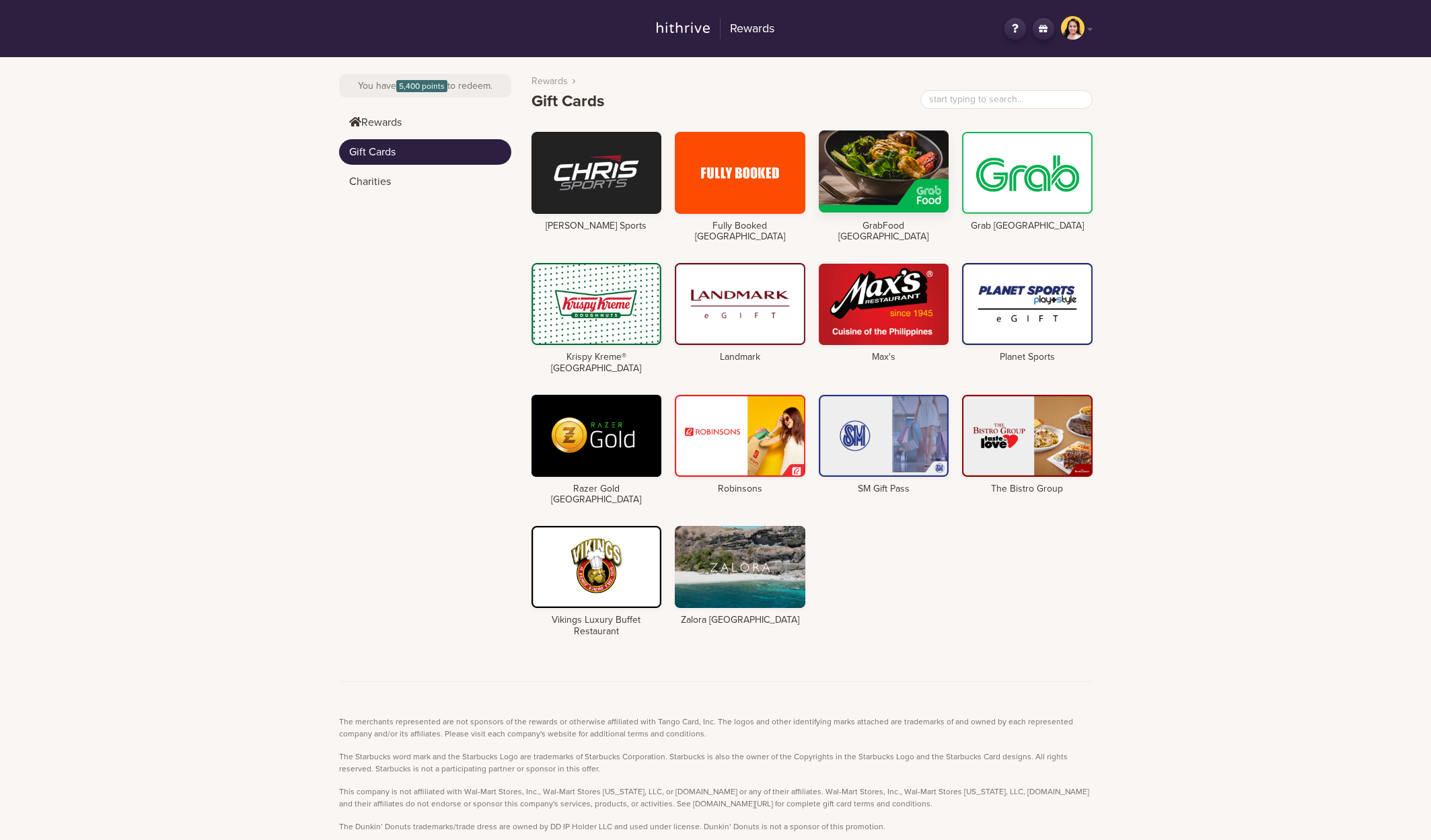
click at [940, 168] on div at bounding box center [883, 171] width 131 height 82
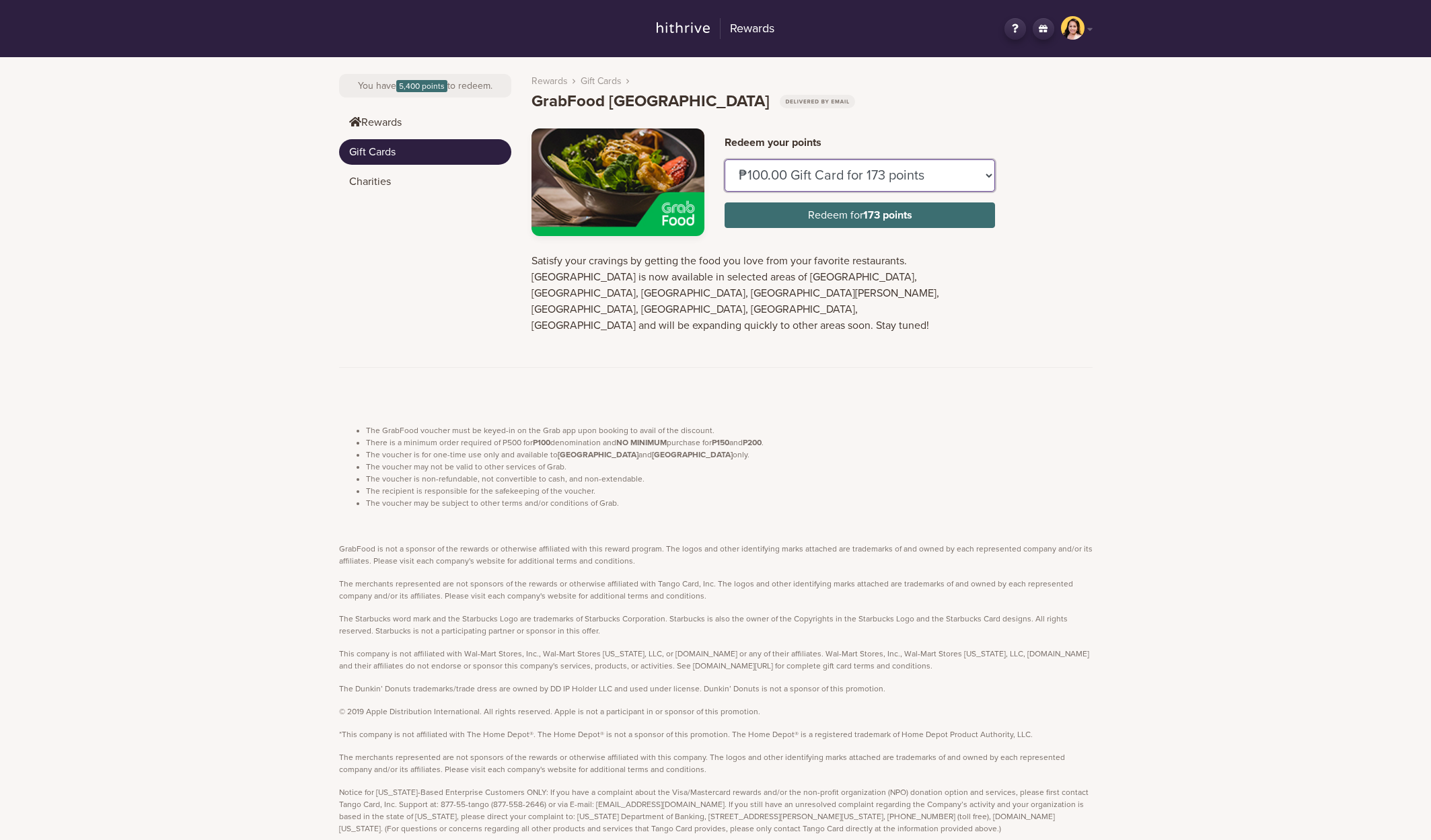
click at [897, 170] on select "₱100.00 Gift Card for 173 points ₱150.00 Gift Card for 259 points" at bounding box center [860, 176] width 271 height 32
click at [1151, 162] on div "Rewards GN Hey, Gen Napoles Logout Change country You have 5,400 points to rede…" at bounding box center [716, 439] width 1431 height 879
